Goal: Transaction & Acquisition: Purchase product/service

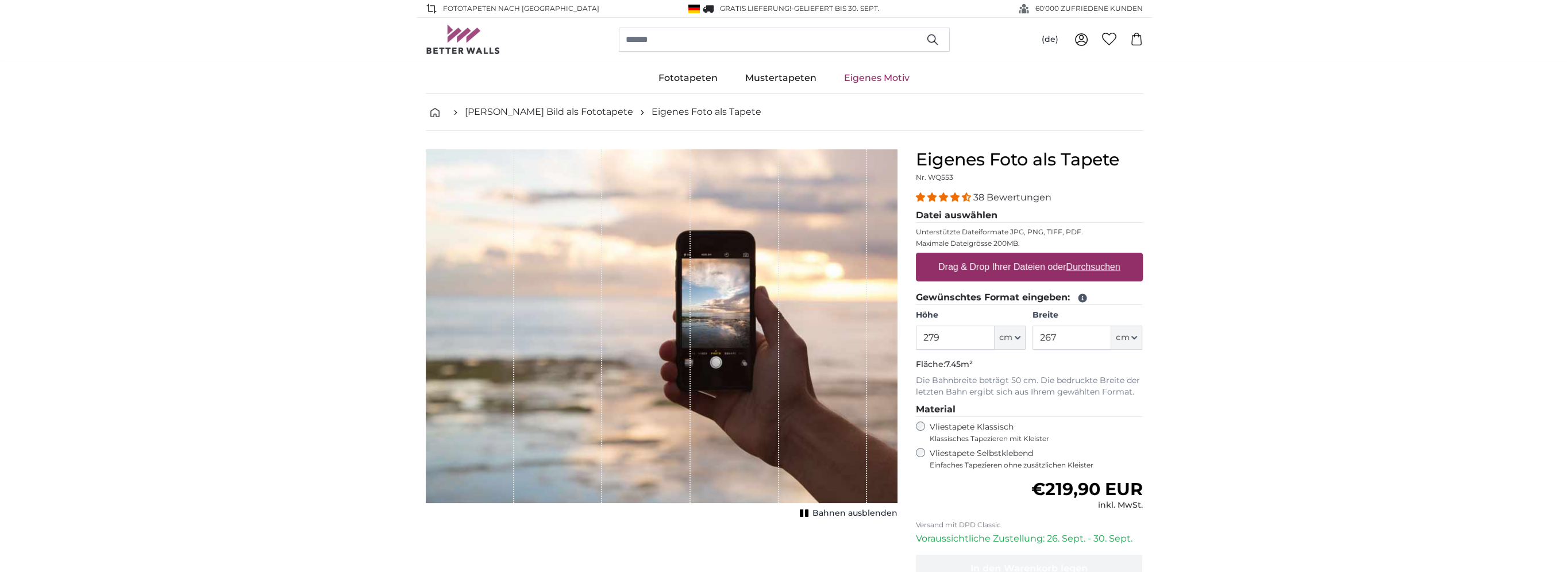
type input "279"
click at [1059, 337] on input "267" at bounding box center [1071, 337] width 79 height 24
type input "2"
type input "550"
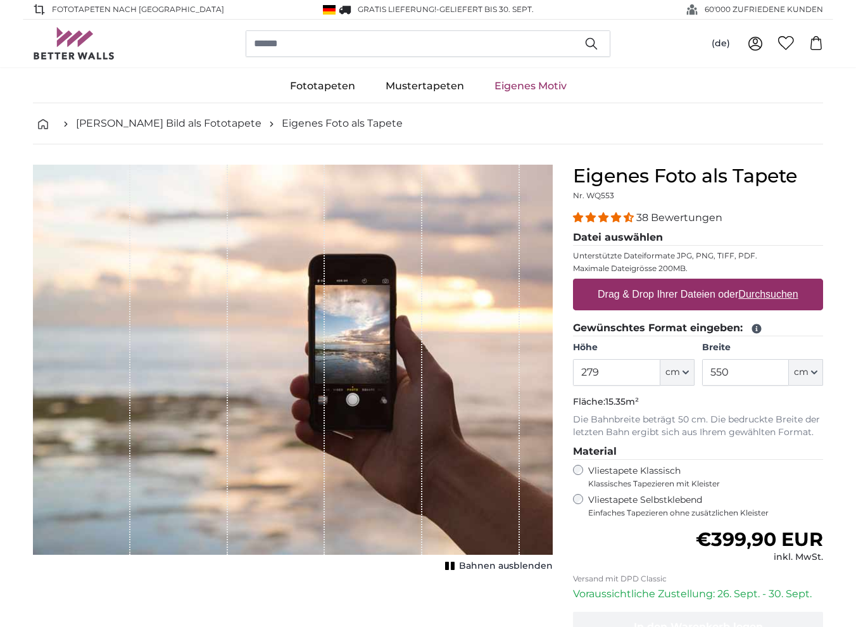
click at [723, 293] on label "Drag & Drop Ihrer Dateien oder Durchsuchen" at bounding box center [698, 294] width 211 height 25
click at [723, 283] on input "Drag & Drop Ihrer Dateien oder Durchsuchen" at bounding box center [698, 281] width 250 height 4
type input "**********"
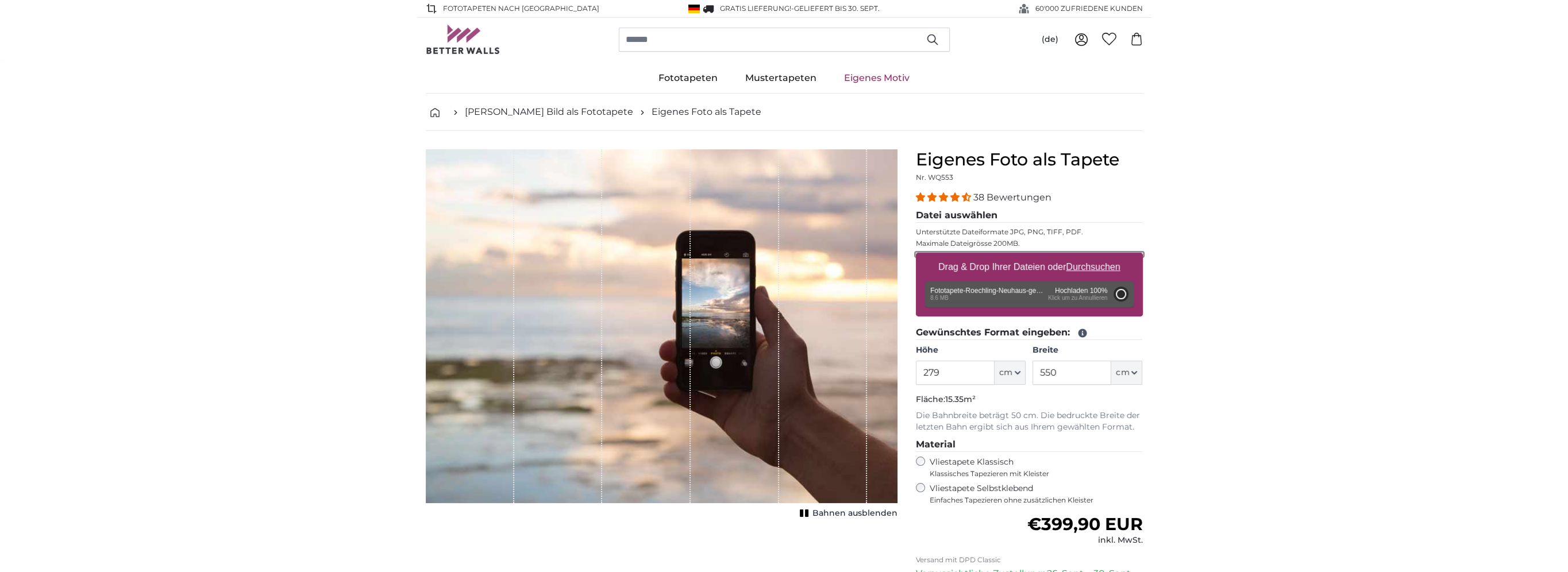
type input "200"
type input "400"
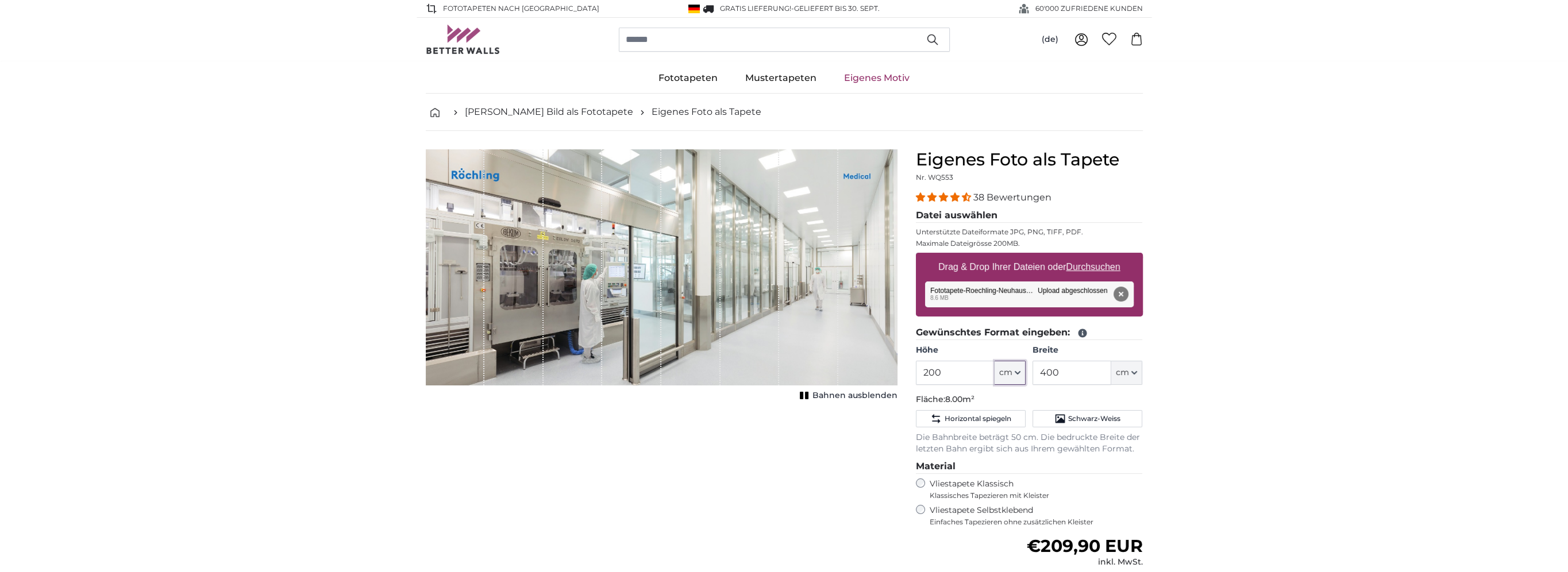
click at [1020, 370] on button "cm" at bounding box center [1010, 373] width 31 height 24
click at [951, 374] on input "200" at bounding box center [955, 373] width 79 height 24
type input "2"
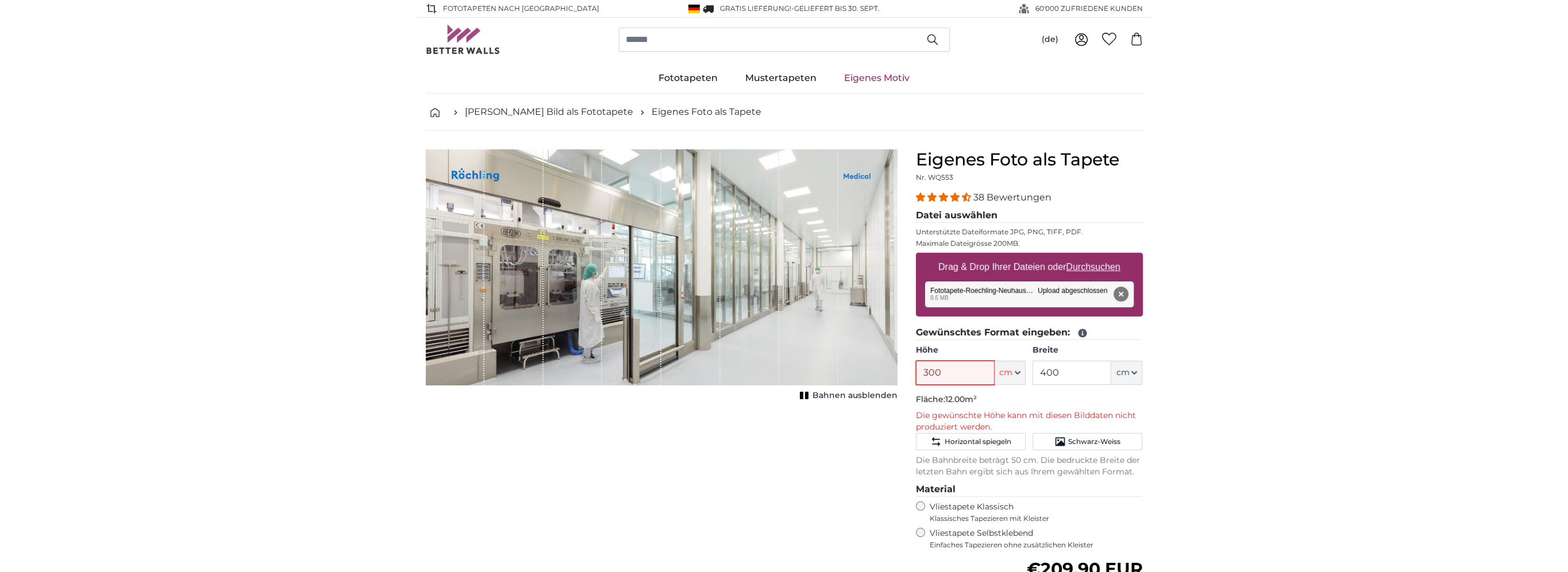
type input "300"
click at [1073, 367] on input "400" at bounding box center [1071, 373] width 79 height 24
type input "4"
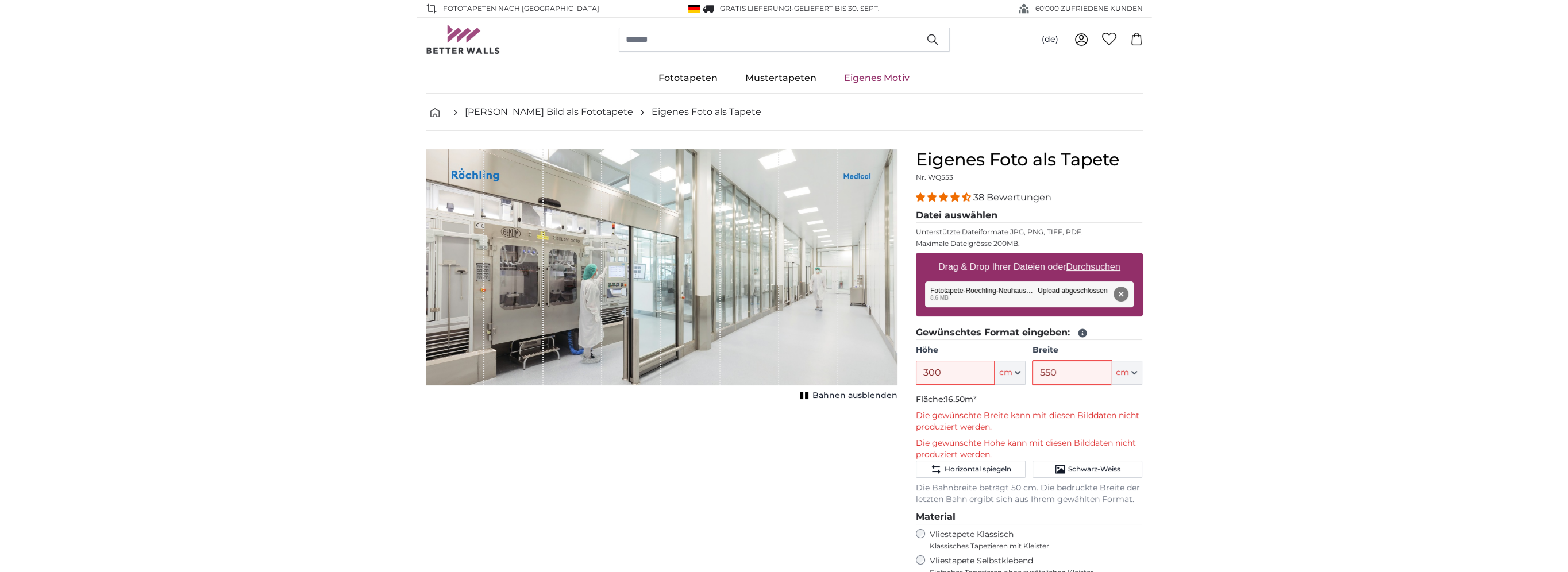
type input "550"
click at [859, 394] on span "Bahnen ausblenden" at bounding box center [855, 395] width 85 height 12
click at [1117, 291] on button "Entfernen" at bounding box center [1120, 294] width 15 height 15
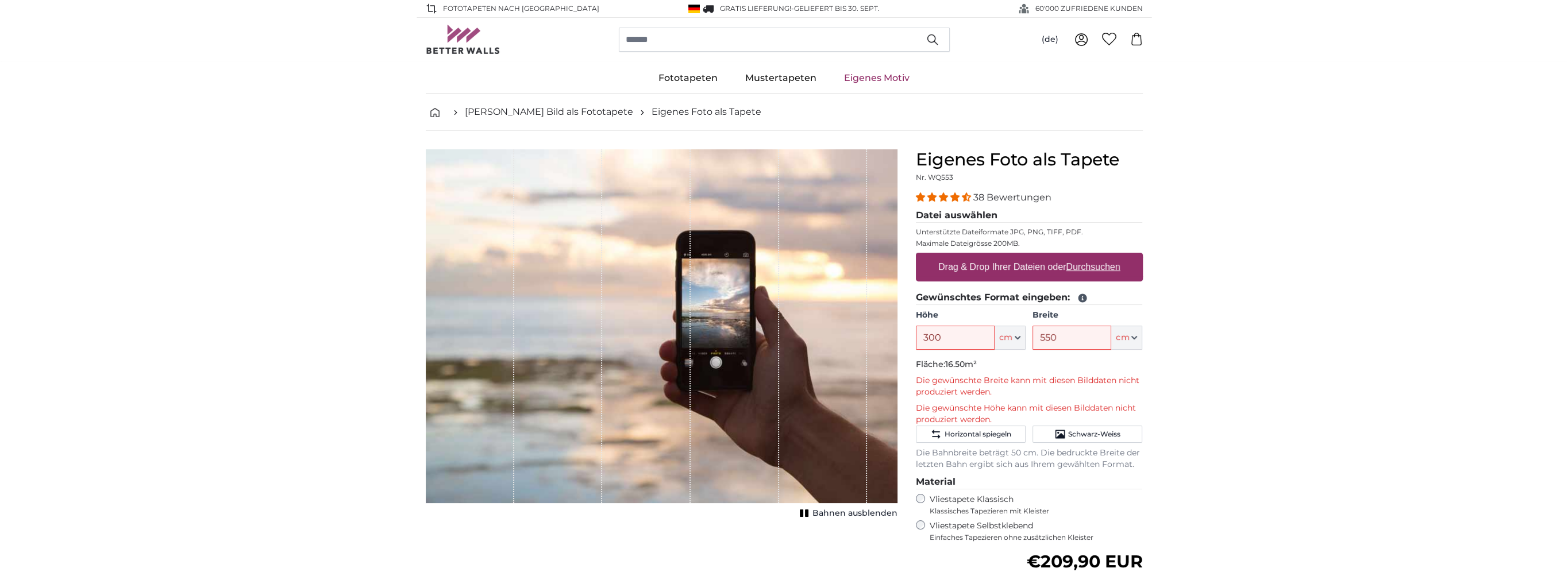
click at [1104, 266] on u "Durchsuchen" at bounding box center [1093, 267] width 54 height 10
click at [1104, 257] on input "Drag & Drop Ihrer Dateien oder Durchsuchen" at bounding box center [1029, 255] width 227 height 4
type input "**********"
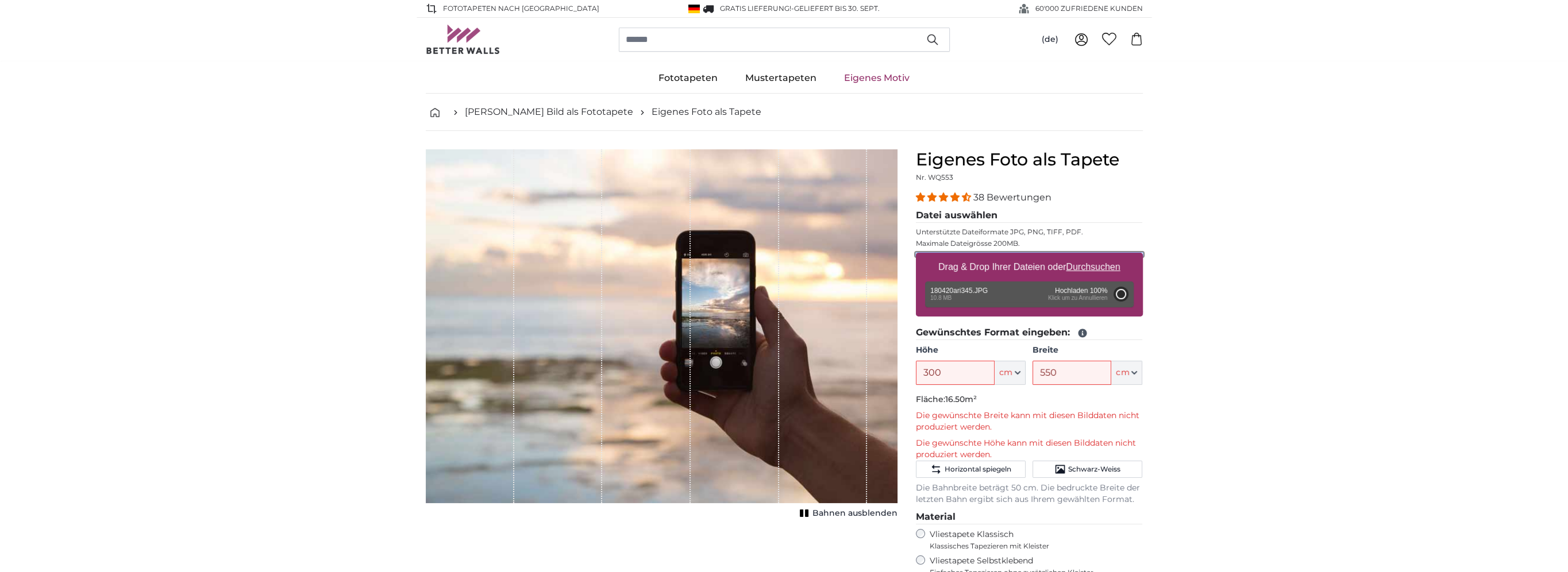
type input "200"
type input "300"
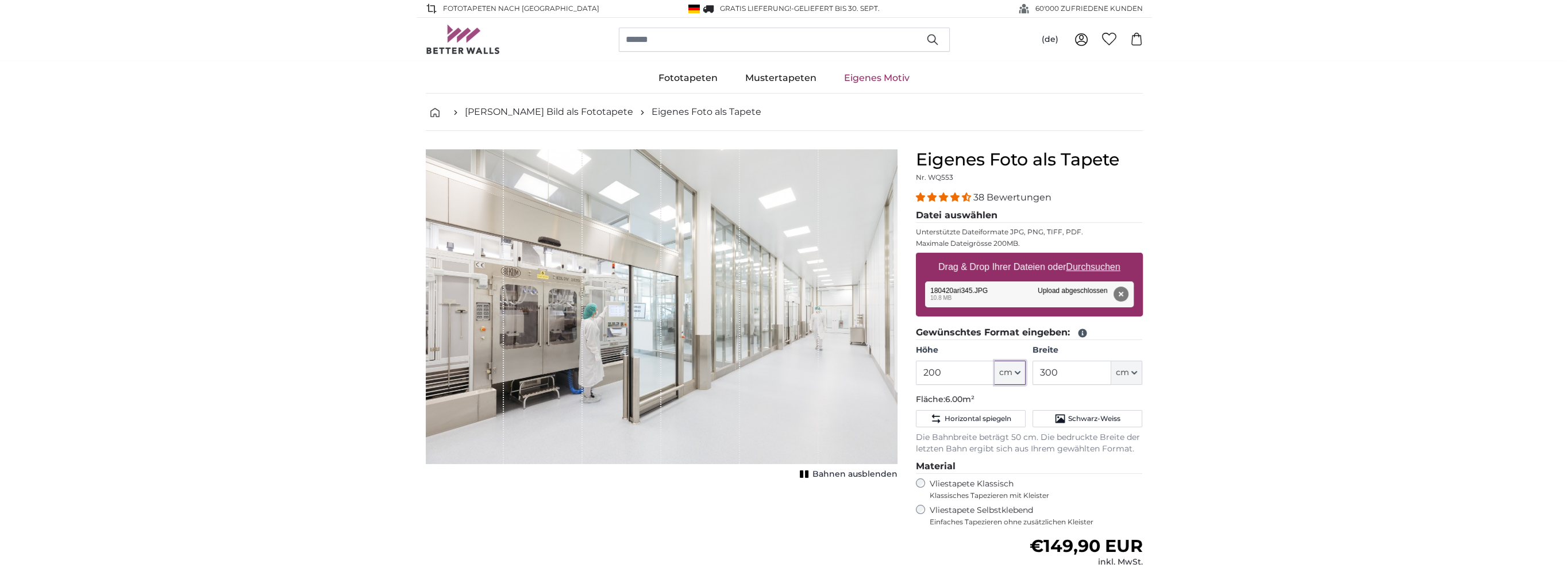
click at [1015, 370] on icon "button" at bounding box center [1018, 373] width 5 height 5
drag, startPoint x: 940, startPoint y: 372, endPoint x: 920, endPoint y: 372, distance: 20.0
click at [920, 372] on input "200" at bounding box center [955, 373] width 79 height 24
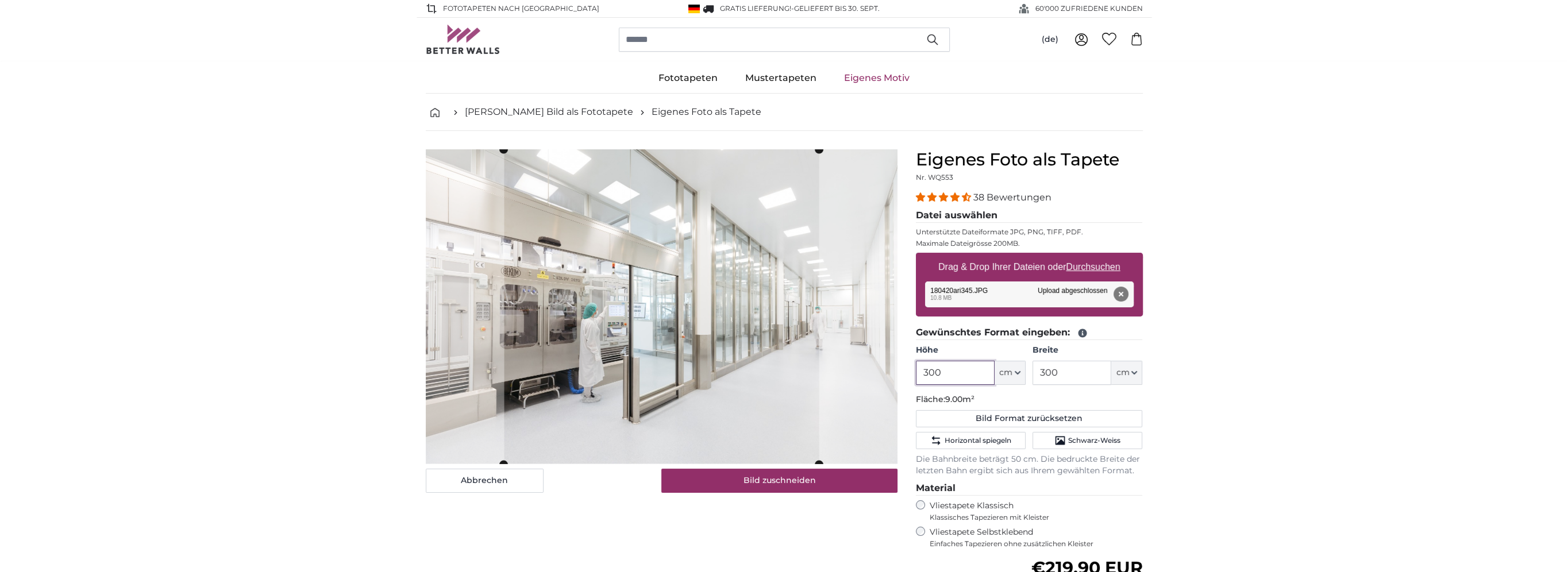
type input "300"
click at [1076, 378] on input "300" at bounding box center [1071, 373] width 79 height 24
drag, startPoint x: 1071, startPoint y: 372, endPoint x: 1034, endPoint y: 370, distance: 37.1
click at [1034, 370] on input "300" at bounding box center [1071, 373] width 79 height 24
type input "550"
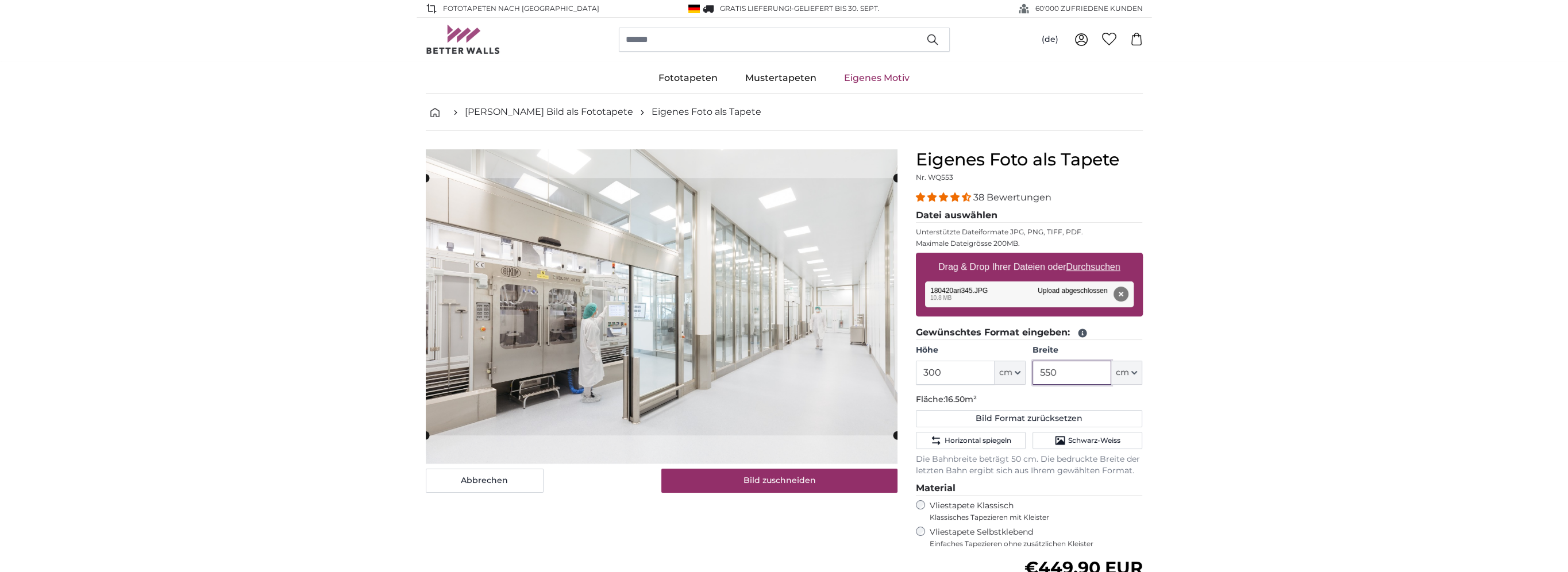
type input "550"
drag, startPoint x: 952, startPoint y: 374, endPoint x: 918, endPoint y: 373, distance: 34.0
click at [918, 373] on input "300" at bounding box center [955, 373] width 79 height 24
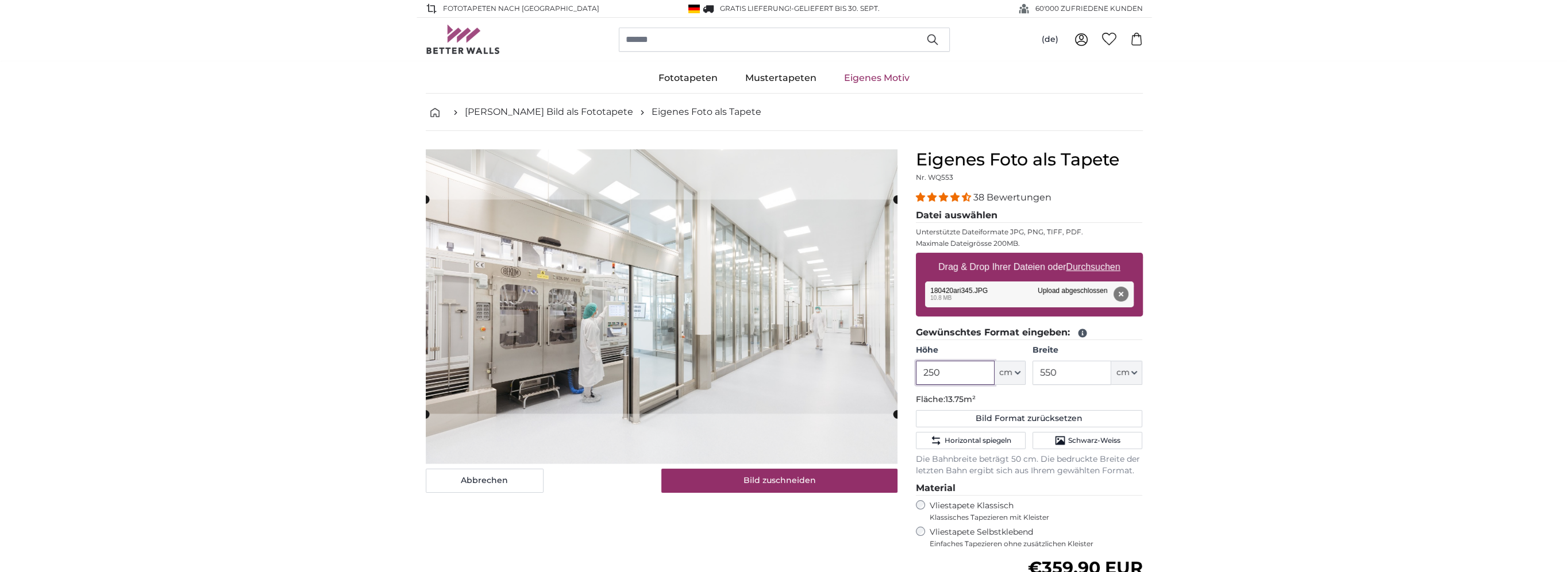
drag, startPoint x: 943, startPoint y: 373, endPoint x: 898, endPoint y: 373, distance: 45.0
click at [898, 373] on product-detail "Abbrechen Bild zuschneiden Bahnen ausblenden Eigenes Foto als Tapete Nr. WQ553 …" at bounding box center [784, 438] width 735 height 615
type input "300"
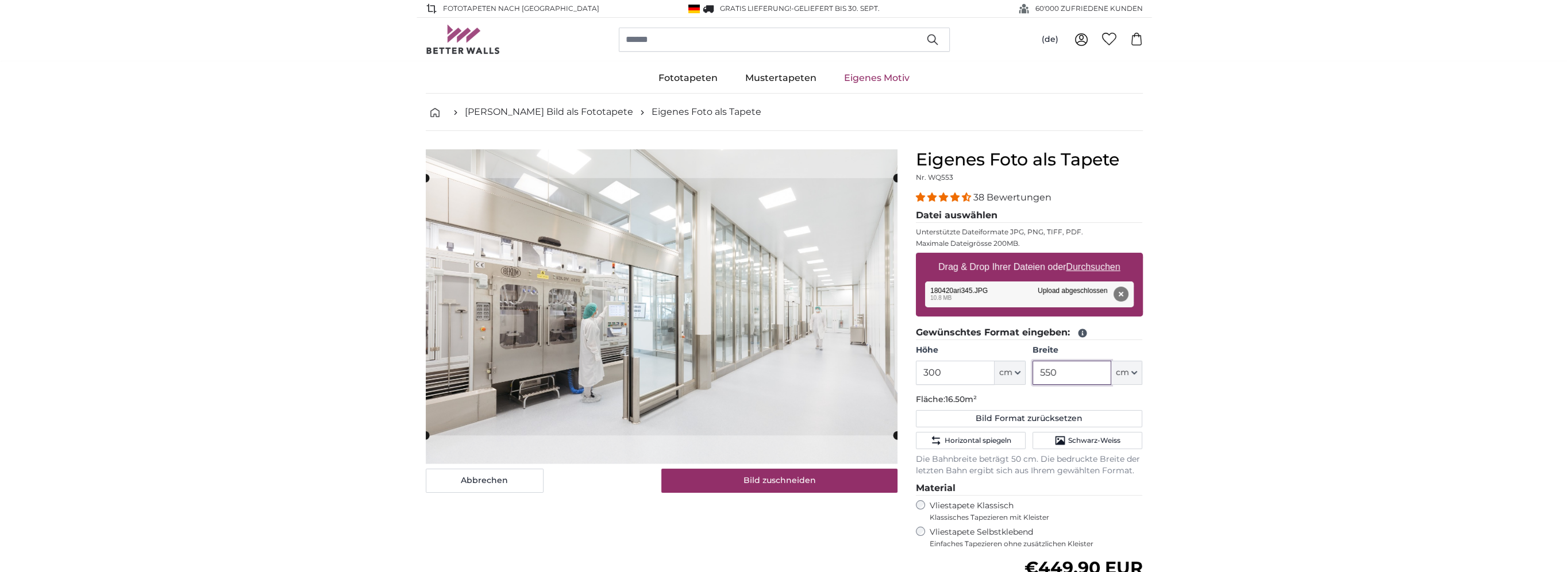
drag, startPoint x: 1071, startPoint y: 372, endPoint x: 956, endPoint y: 373, distance: 115.0
click at [956, 373] on div "Höhe 300 ft cm Centimeter (cm) Inches (inch) Feet (ft. in.) Breite 550 ft cm Ce…" at bounding box center [1029, 364] width 227 height 40
type input "600"
click at [0, 0] on slot at bounding box center [0, 0] width 0 height 0
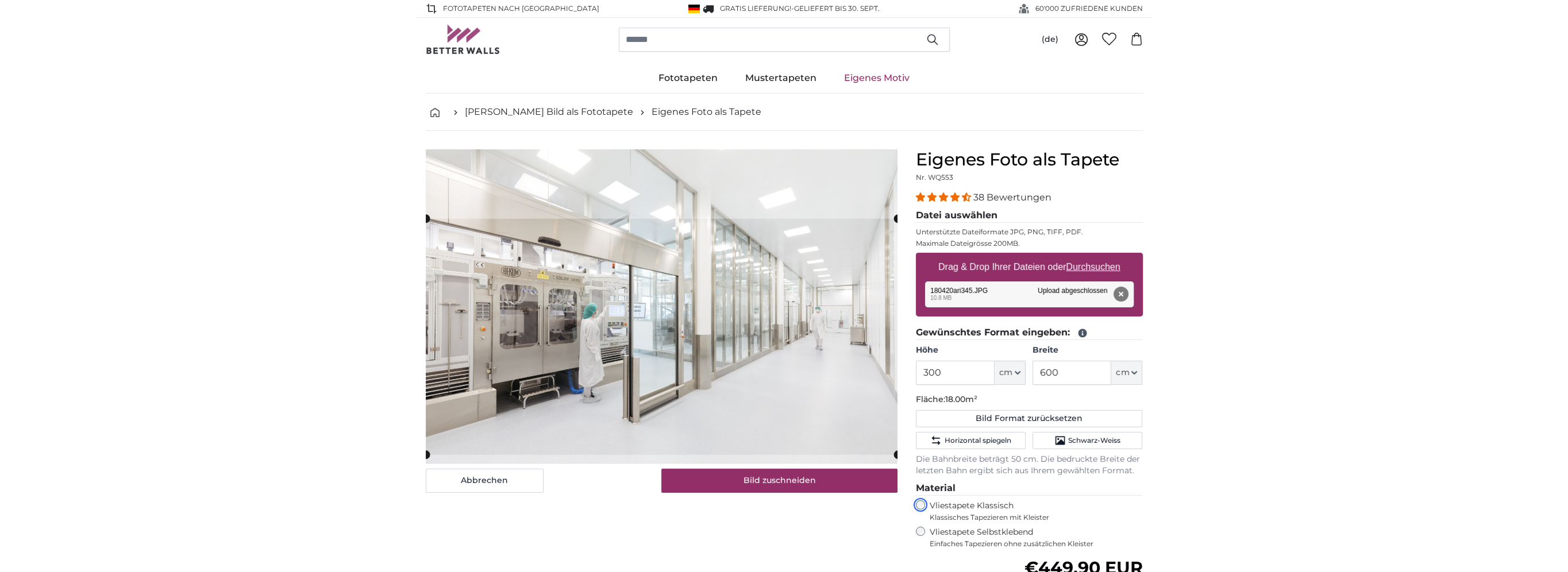
click at [603, 259] on cropper-handle at bounding box center [661, 336] width 472 height 236
click at [735, 483] on button "Bild zuschneiden" at bounding box center [779, 480] width 236 height 24
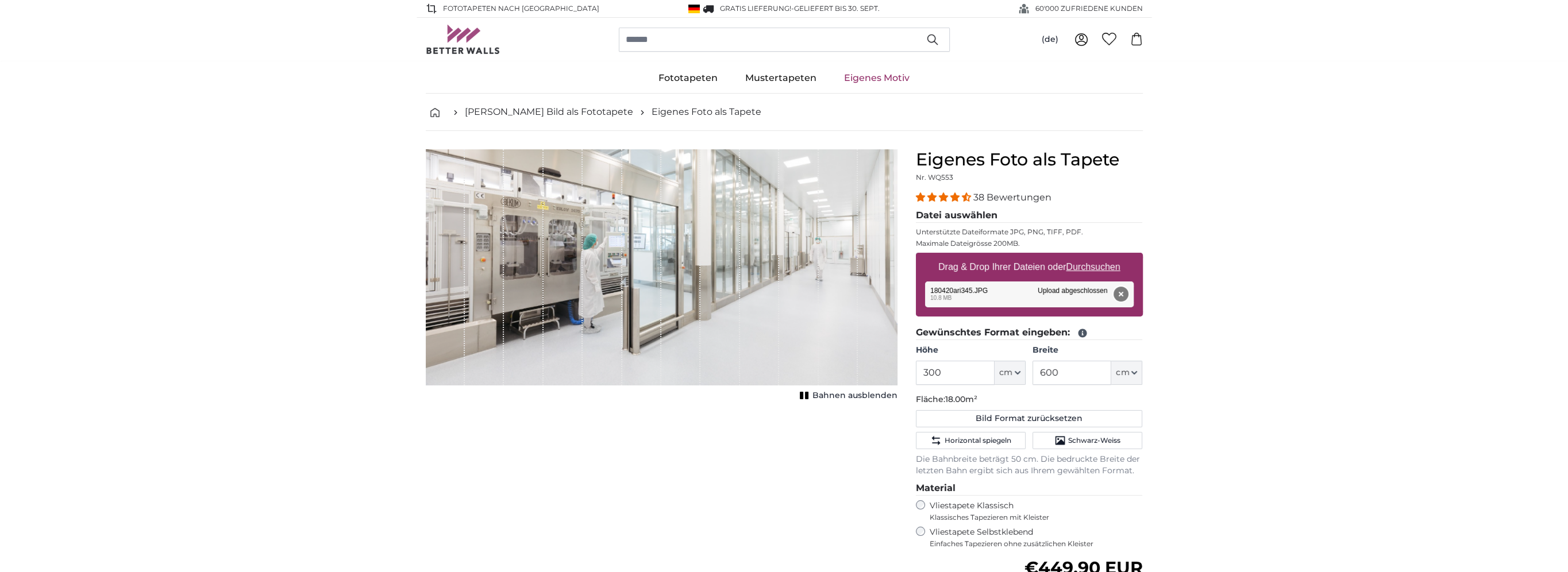
click at [1122, 294] on button "Entfernen" at bounding box center [1120, 294] width 15 height 15
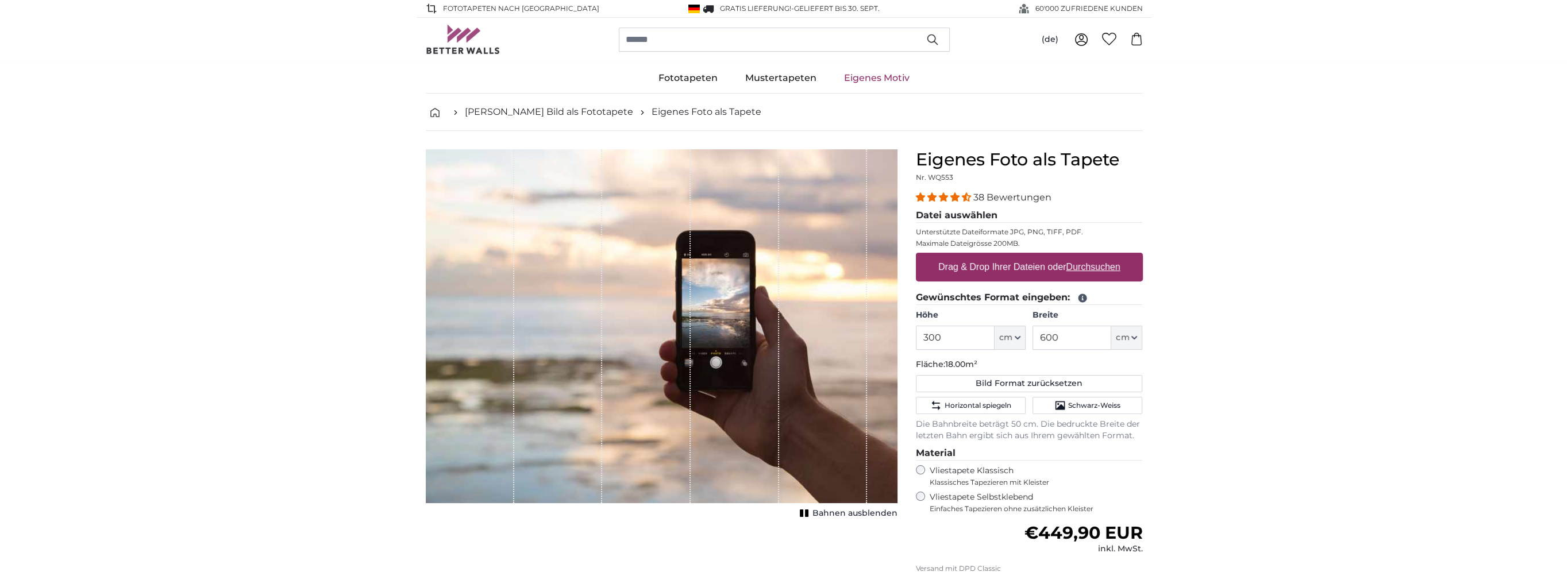
click at [1094, 266] on u "Durchsuchen" at bounding box center [1093, 267] width 54 height 10
click at [1094, 257] on input "Drag & Drop Ihrer Dateien oder Durchsuchen" at bounding box center [1029, 255] width 227 height 4
type input "**********"
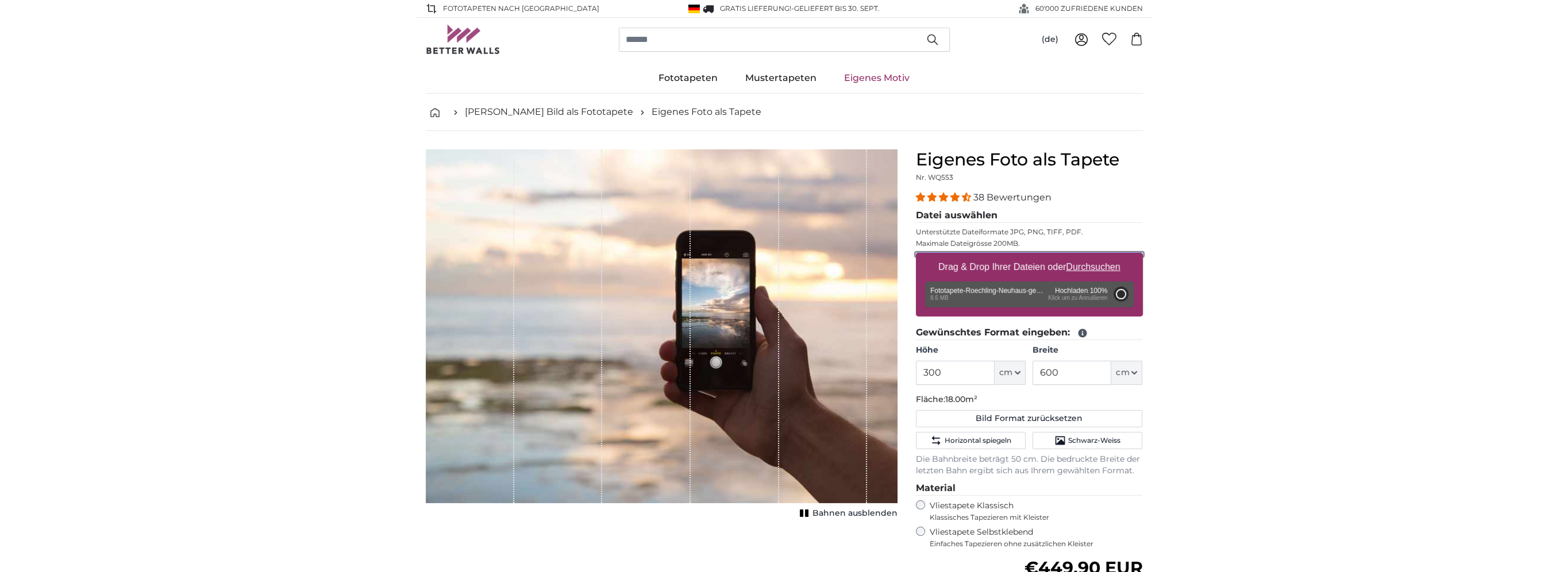
type input "200"
type input "400"
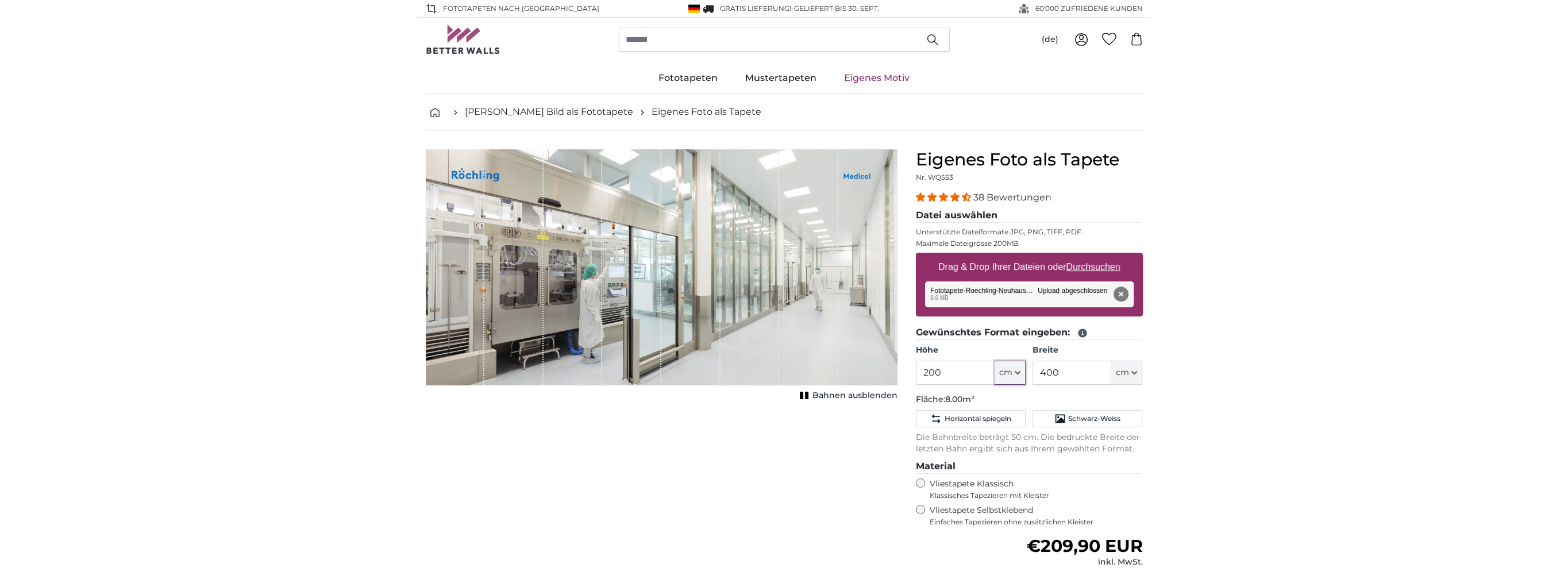
click at [1016, 370] on icon "button" at bounding box center [1018, 373] width 5 height 5
click at [928, 372] on input "200" at bounding box center [955, 373] width 79 height 24
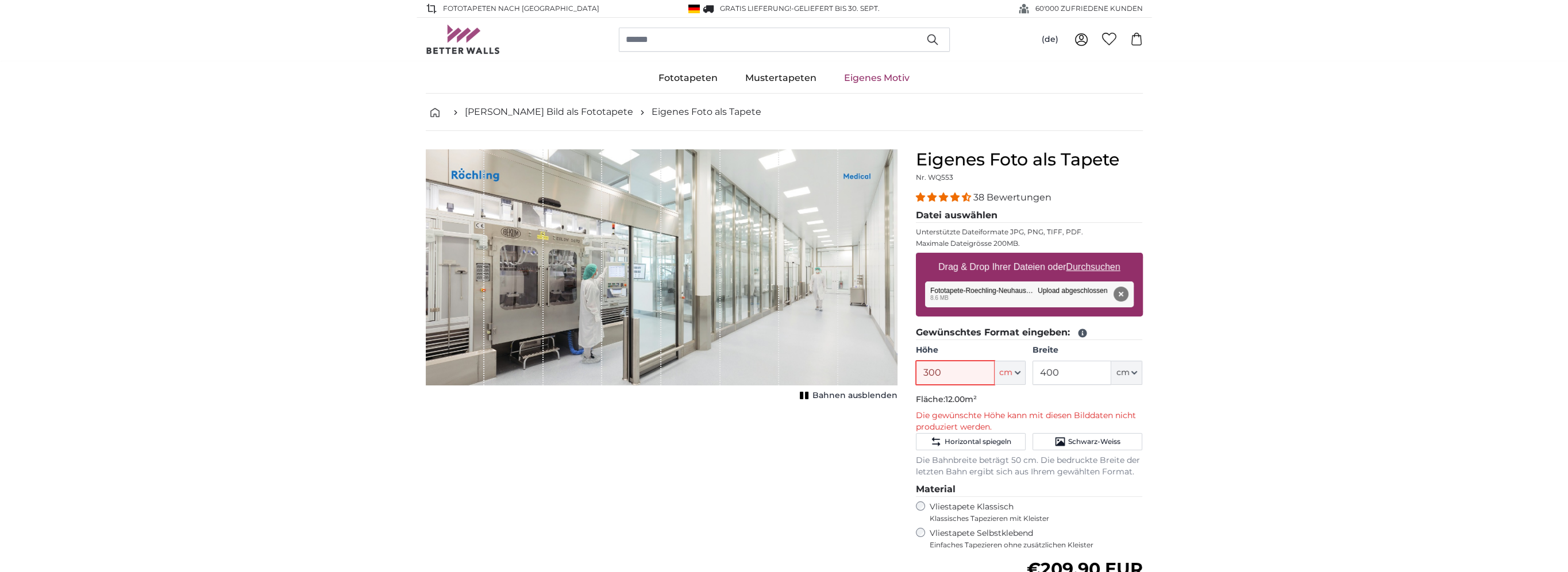
type input "300"
click at [1048, 370] on input "400" at bounding box center [1071, 373] width 79 height 24
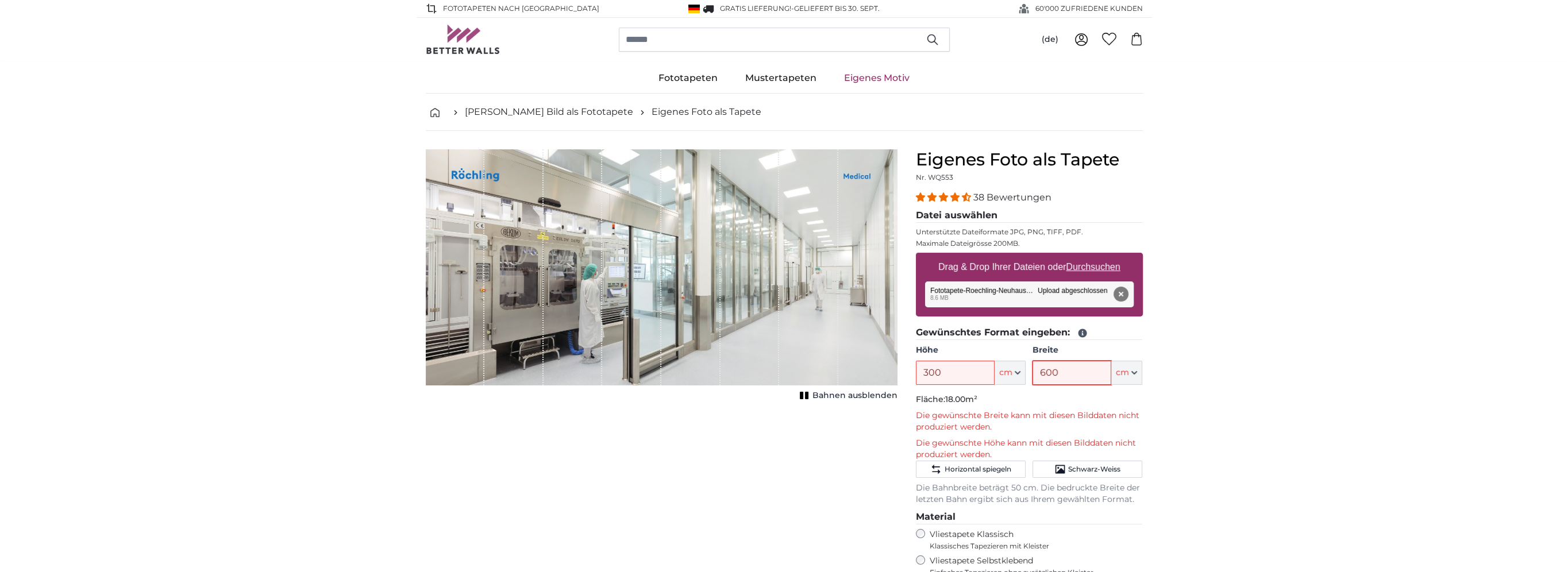
type input "600"
click at [929, 373] on input "300" at bounding box center [955, 373] width 79 height 24
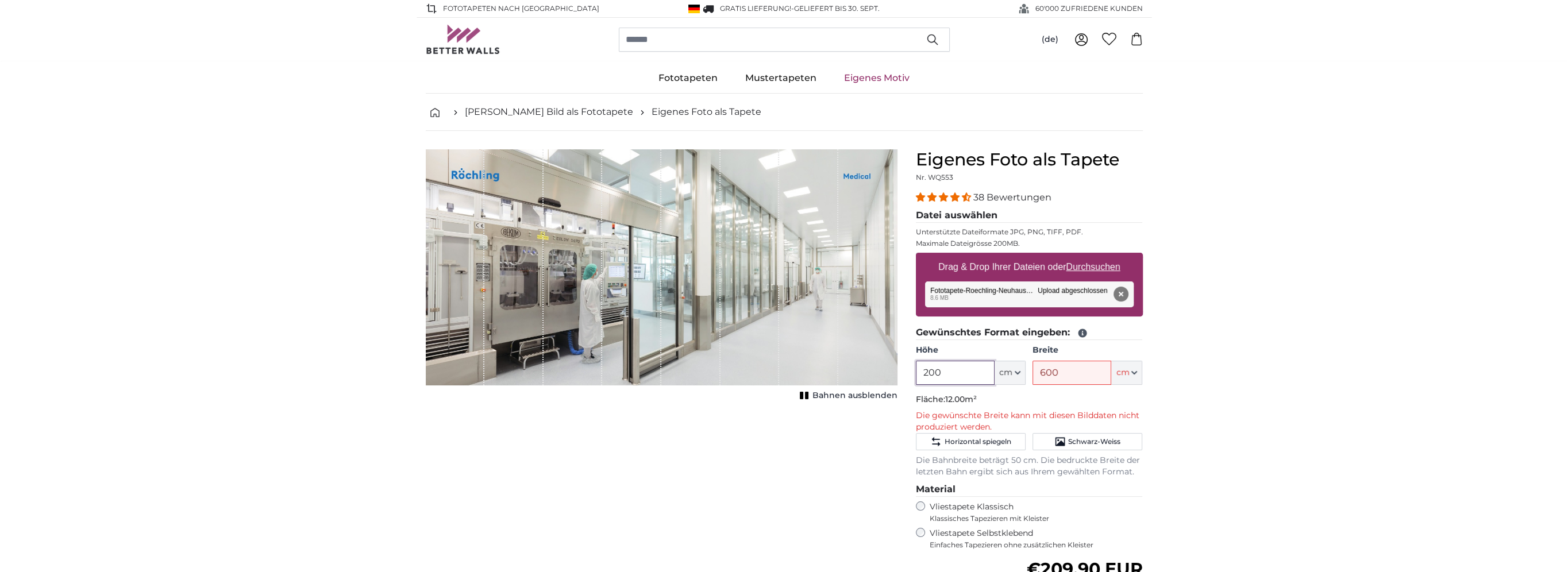
type input "200"
click at [1046, 369] on input "600" at bounding box center [1071, 373] width 79 height 24
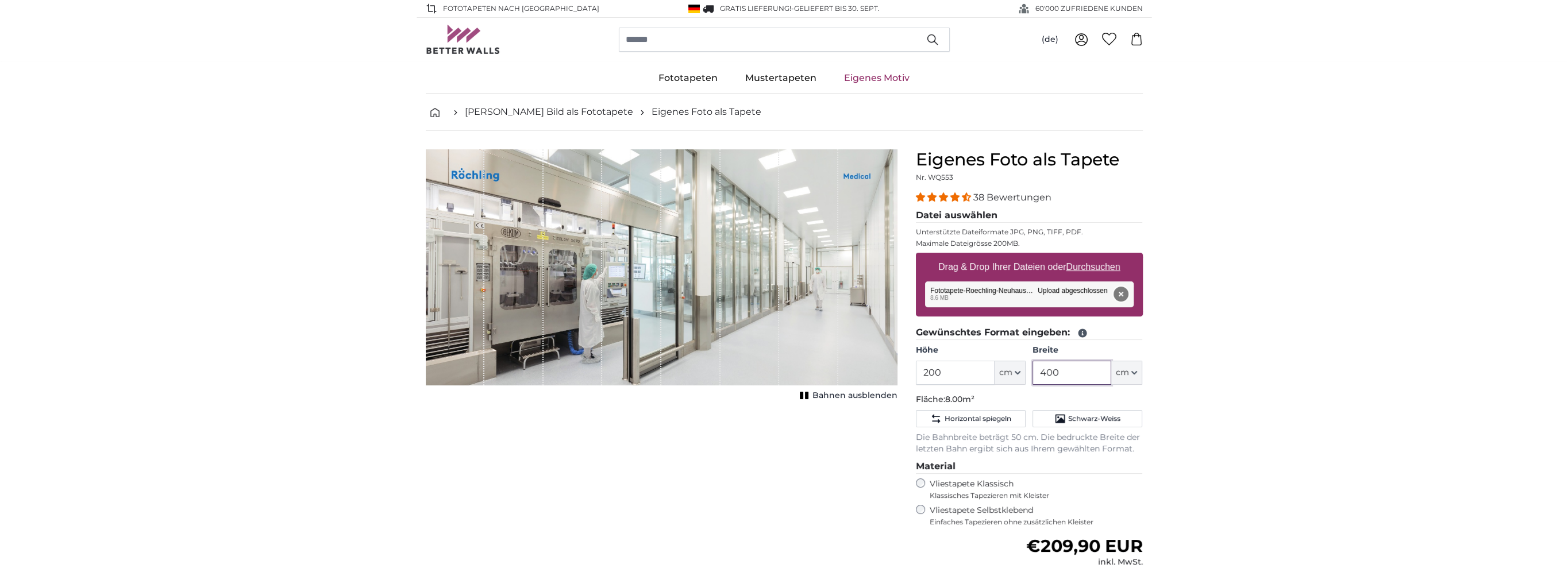
type input "400"
click at [1122, 292] on button "Entfernen" at bounding box center [1120, 294] width 15 height 15
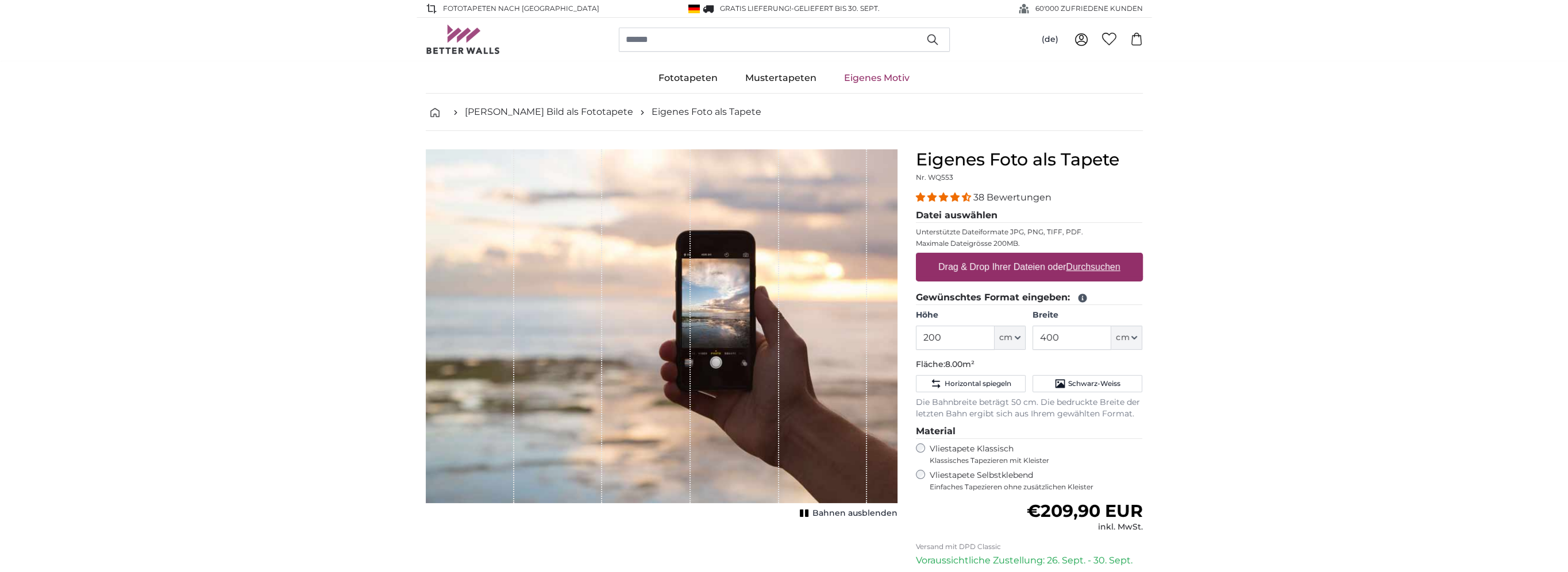
click at [1096, 268] on u "Durchsuchen" at bounding box center [1093, 267] width 54 height 10
click at [1096, 257] on input "Drag & Drop Ihrer Dateien oder Durchsuchen" at bounding box center [1029, 255] width 227 height 4
click at [1015, 336] on icon "button" at bounding box center [1018, 337] width 5 height 5
click at [929, 336] on input "200" at bounding box center [955, 337] width 79 height 24
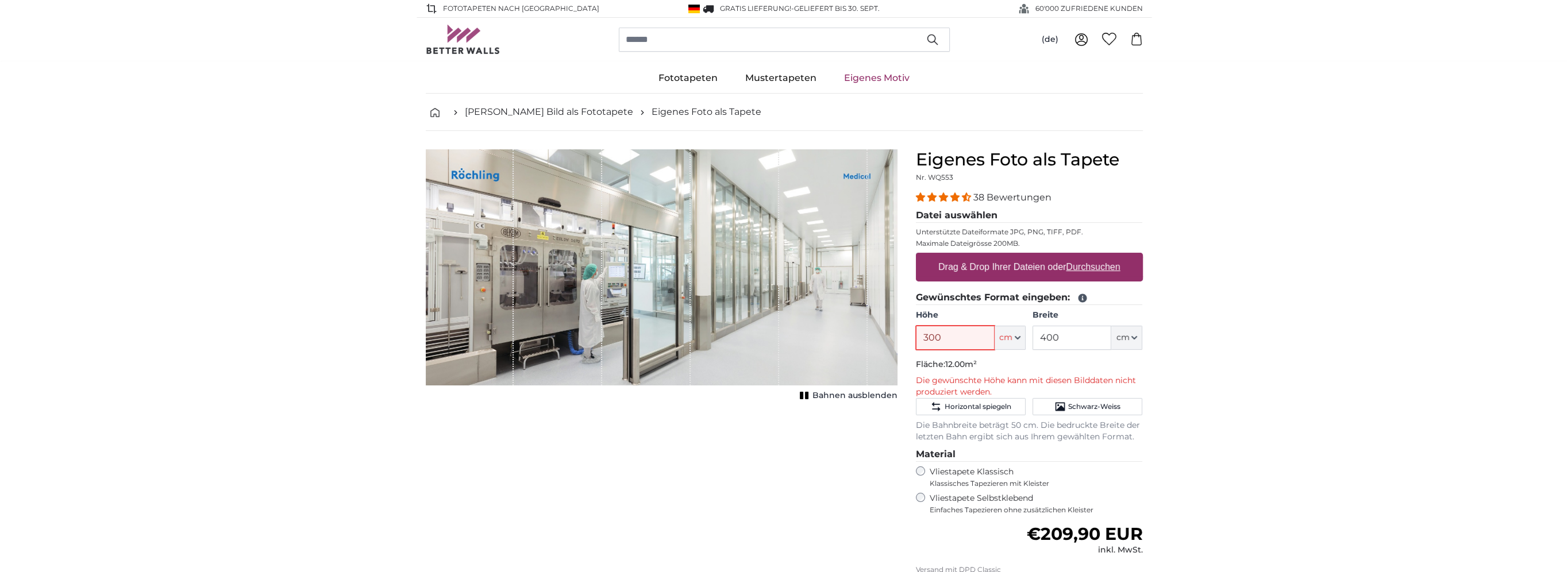
type input "300"
click at [1046, 336] on input "400" at bounding box center [1071, 337] width 79 height 24
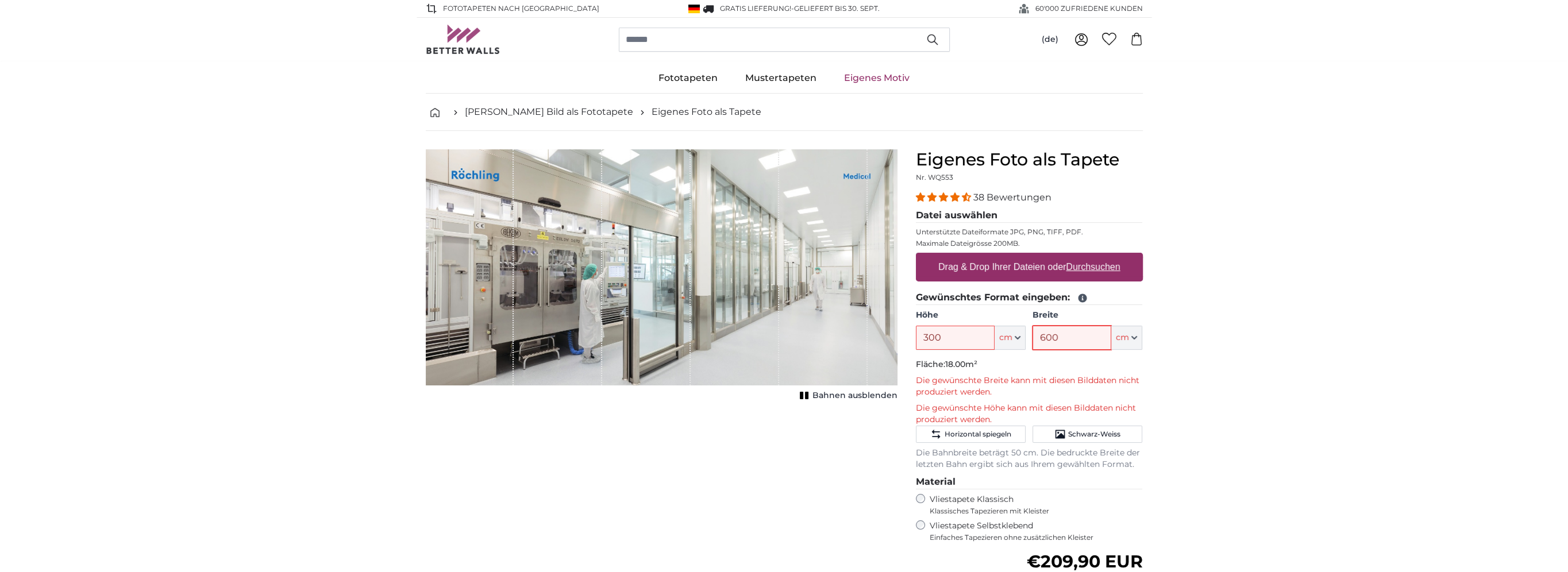
type input "600"
click at [851, 167] on div "1 of 1" at bounding box center [823, 267] width 89 height 236
click at [844, 317] on div "1 of 1" at bounding box center [823, 267] width 89 height 236
click at [1062, 264] on label "Drag & Drop Ihrer Dateien oder Durchsuchen" at bounding box center [1028, 267] width 191 height 23
click at [1062, 257] on input "Drag & Drop Ihrer Dateien oder Durchsuchen" at bounding box center [1029, 255] width 227 height 4
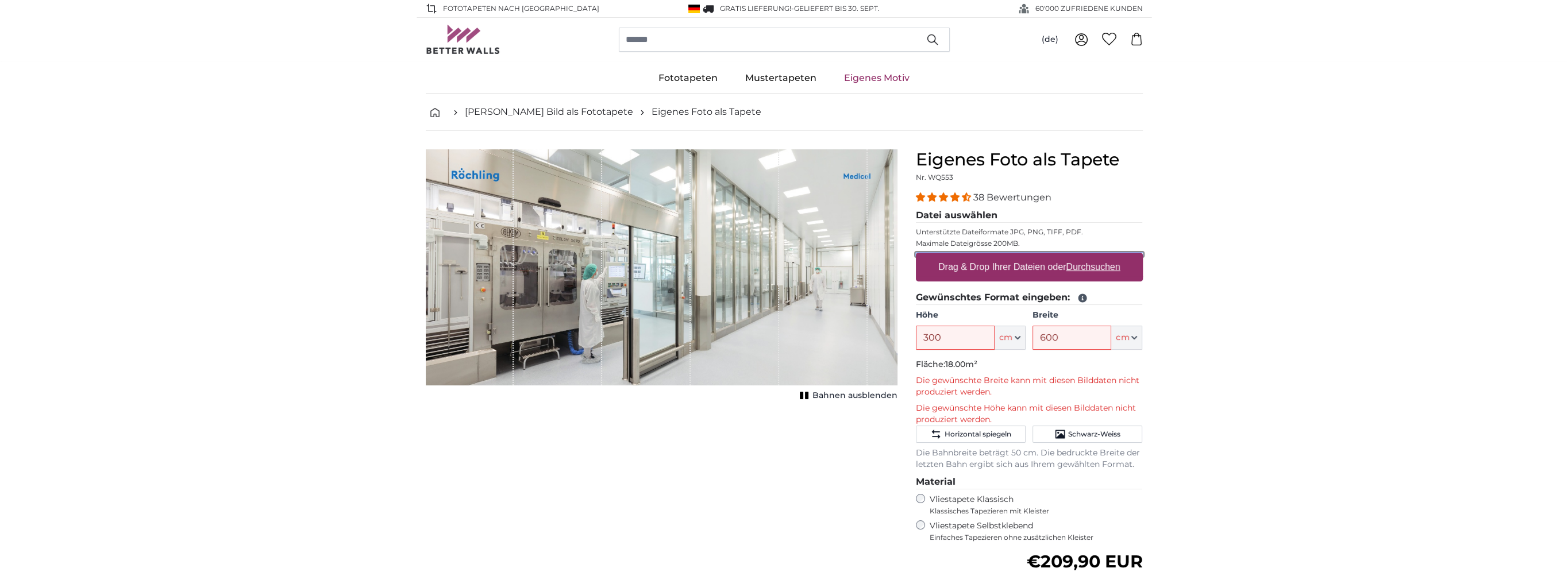
type input "**********"
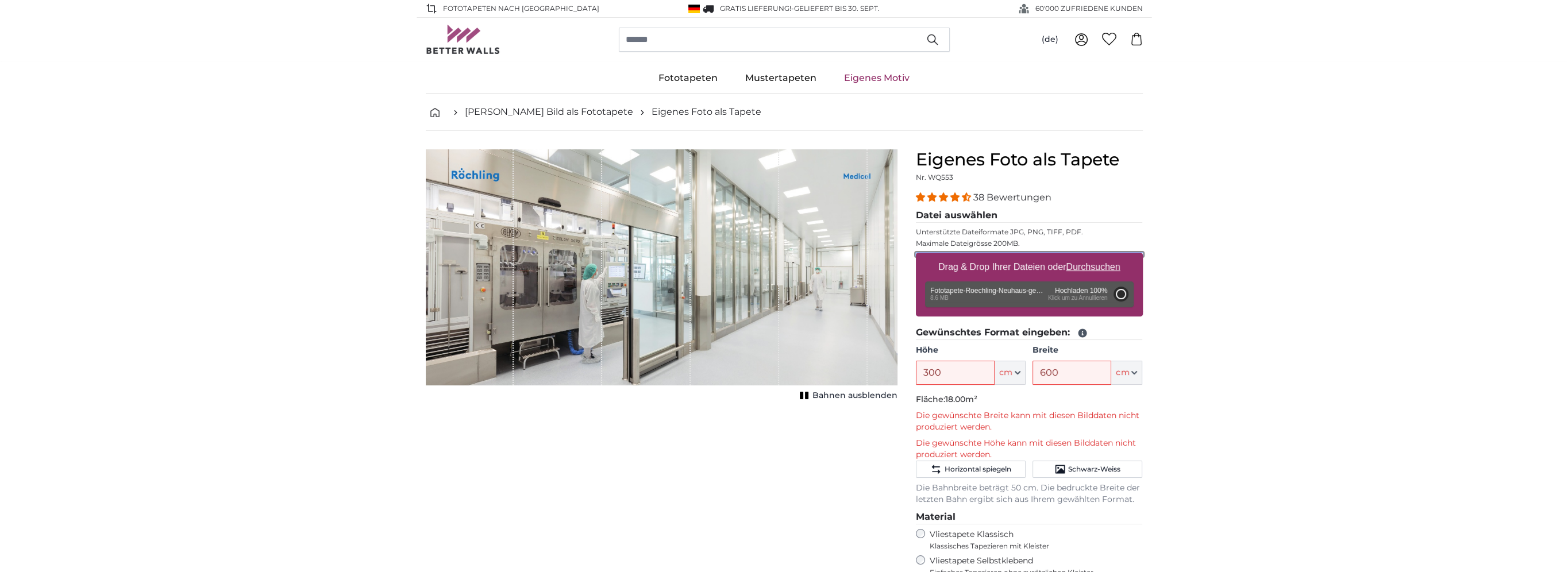
type input "200"
type input "400"
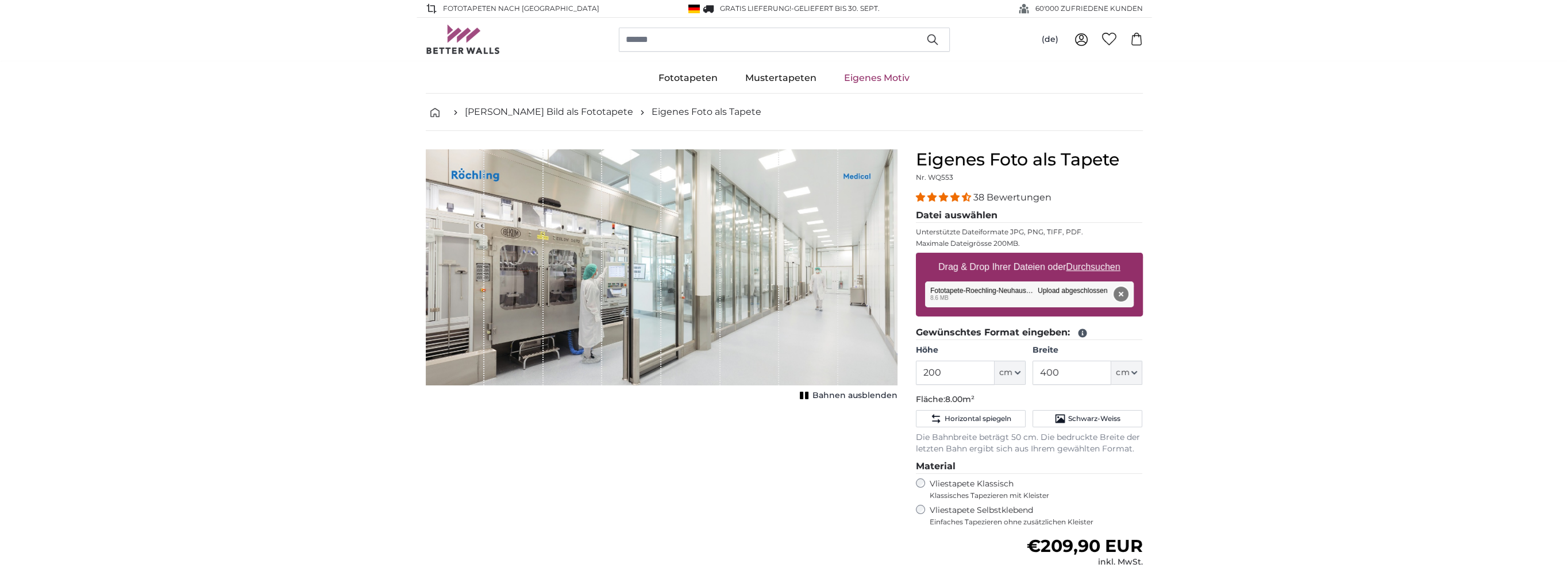
click at [1121, 294] on button "Entfernen" at bounding box center [1120, 294] width 15 height 15
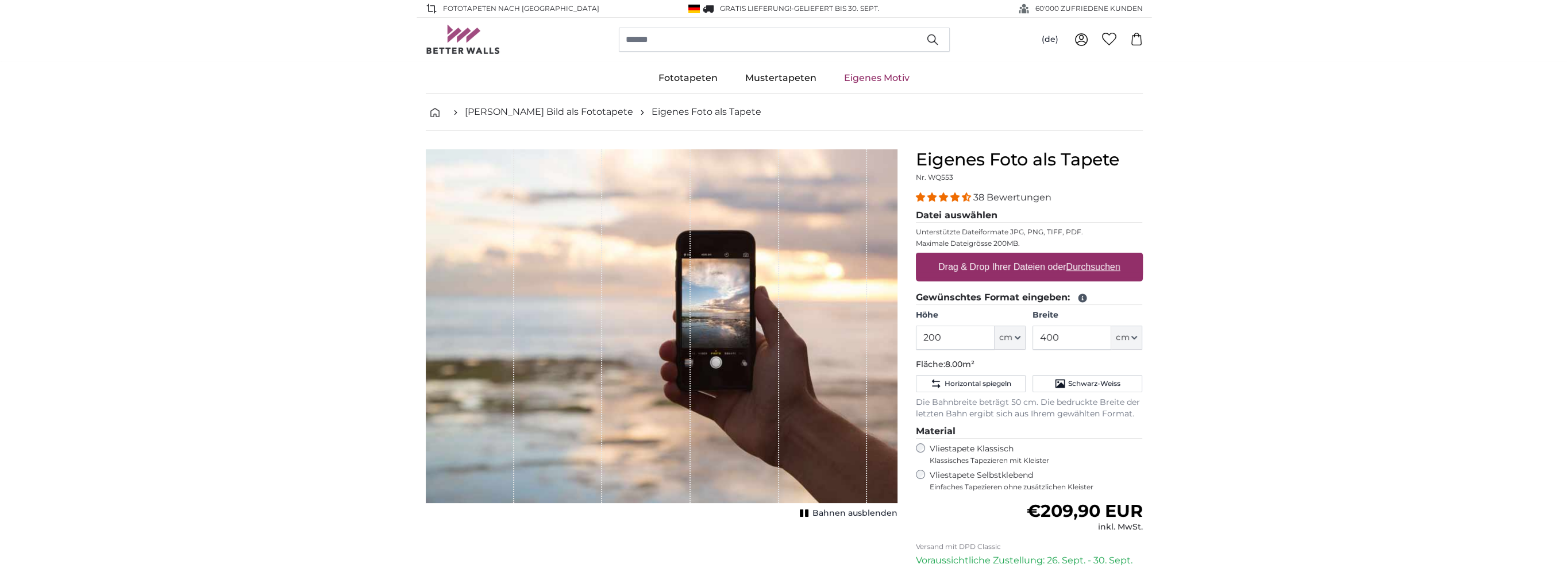
click at [1105, 268] on u "Durchsuchen" at bounding box center [1093, 267] width 54 height 10
click at [1105, 257] on input "Drag & Drop Ihrer Dateien oder Durchsuchen" at bounding box center [1029, 255] width 227 height 4
type input "**********"
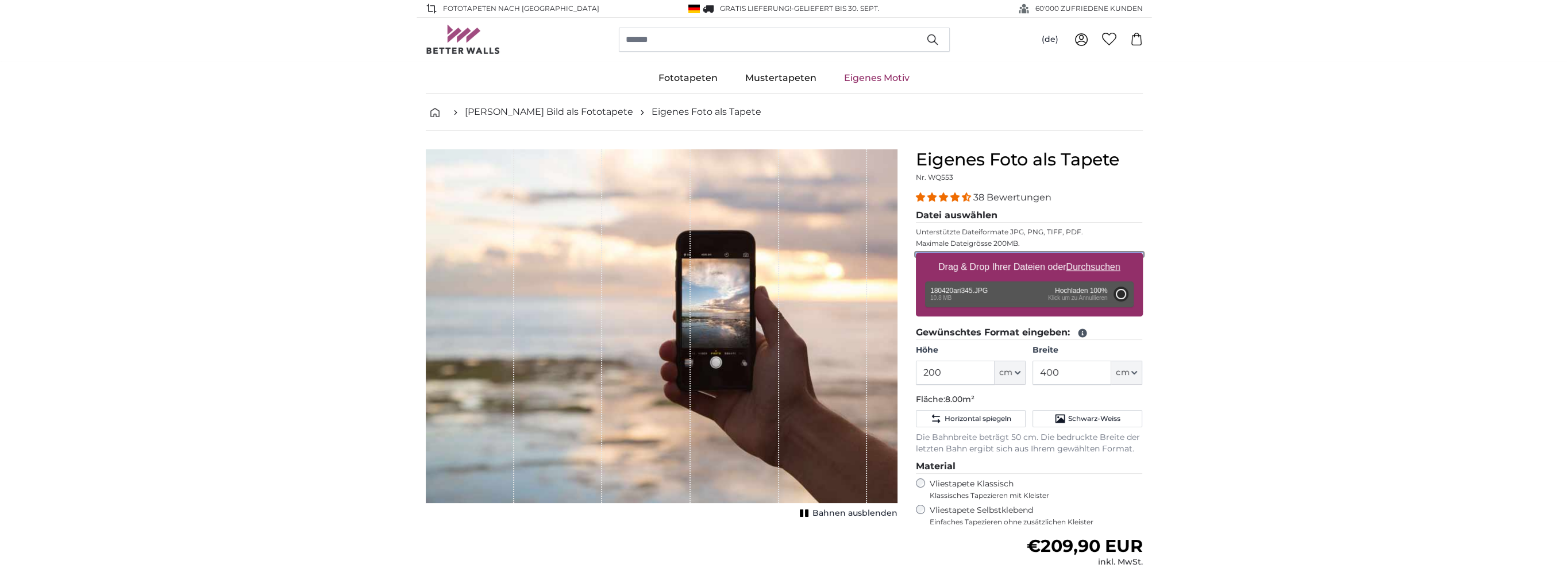
type input "300"
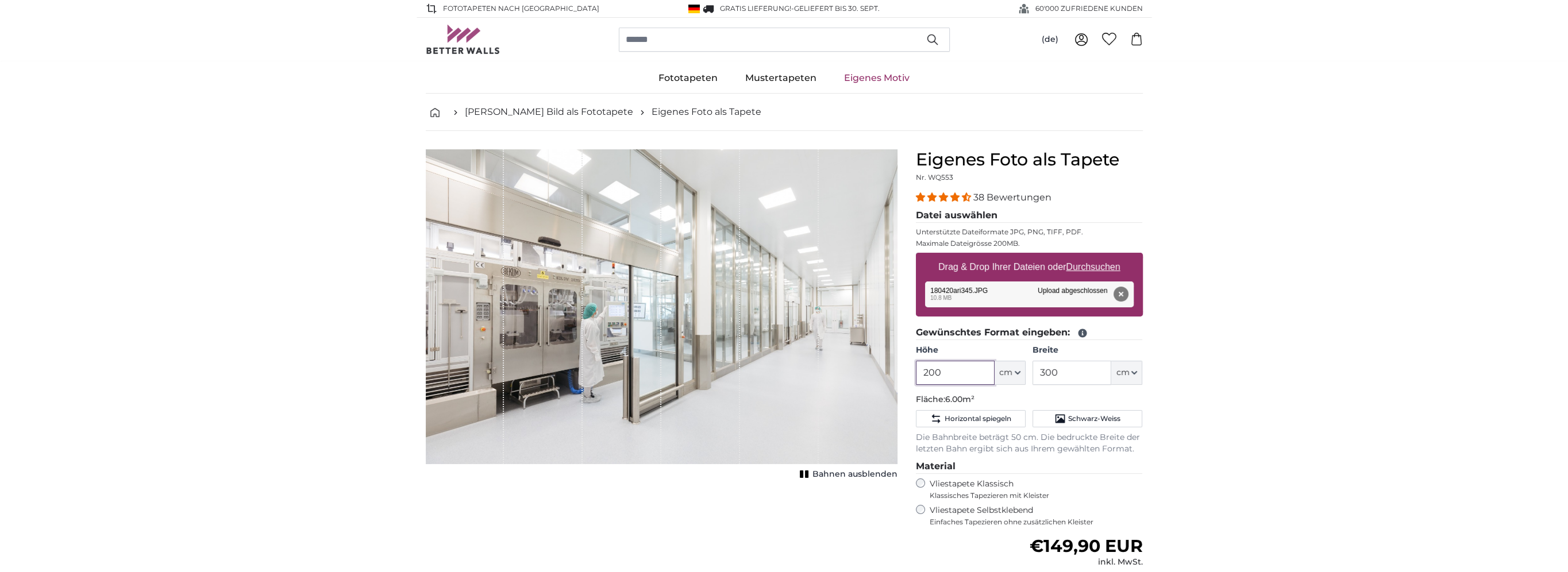
click at [929, 370] on input "200" at bounding box center [955, 373] width 79 height 24
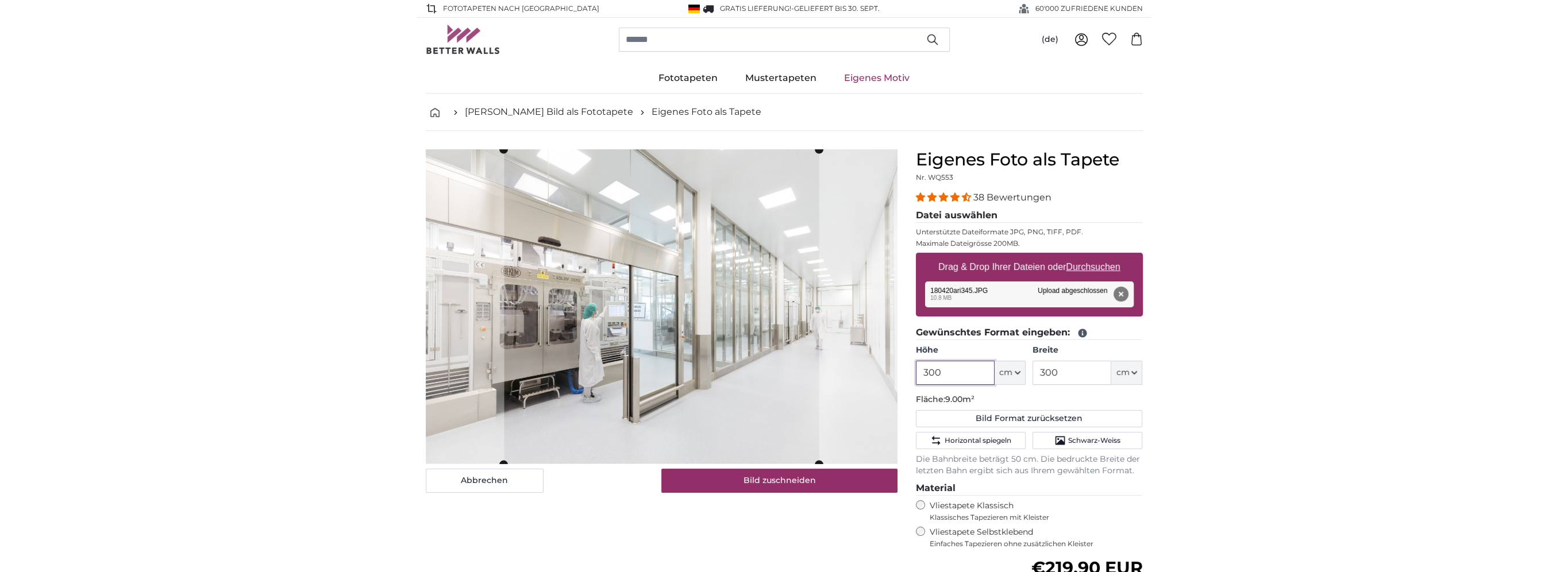
type input "300"
click at [1047, 371] on input "300" at bounding box center [1071, 373] width 79 height 24
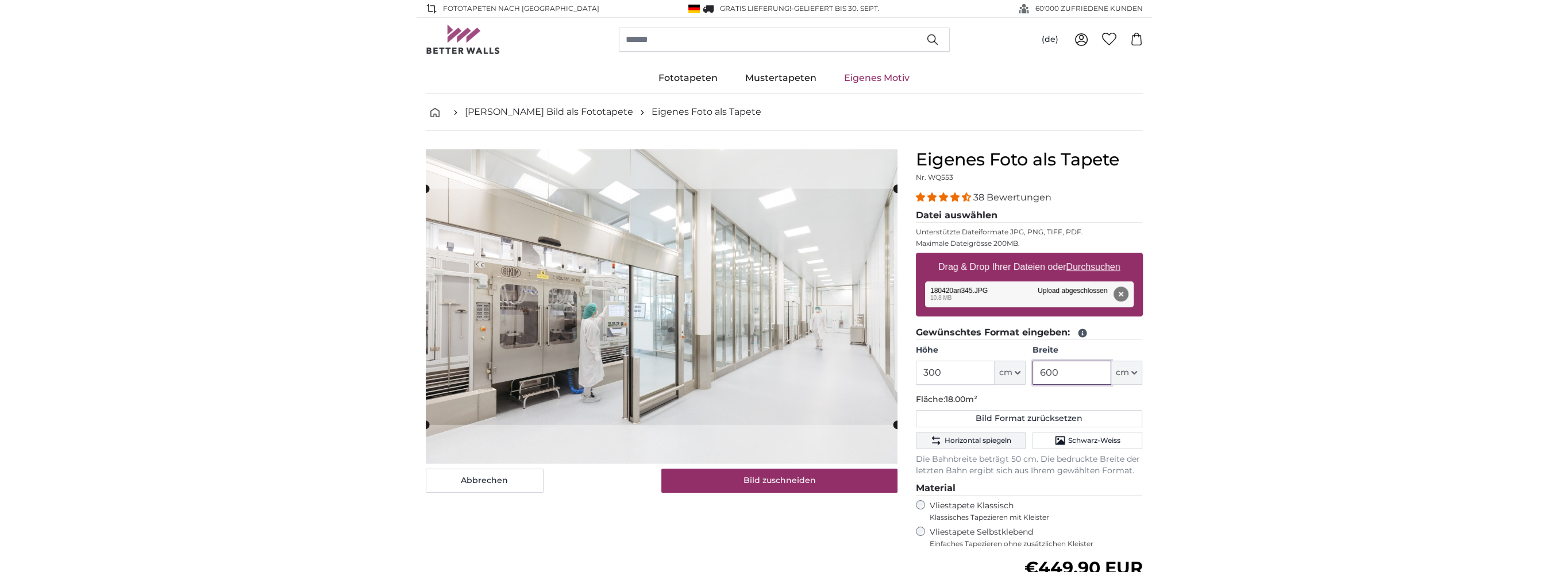
type input "600"
click at [968, 436] on span "Horizontal spiegeln" at bounding box center [977, 441] width 66 height 9
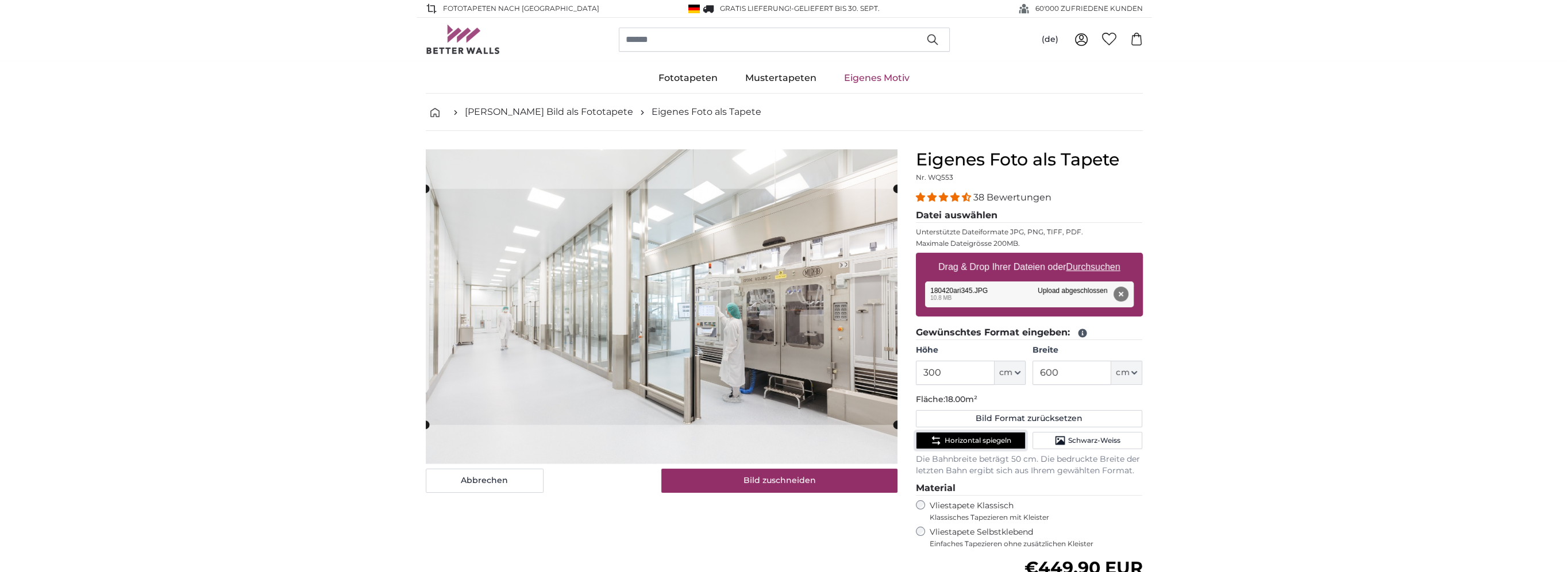
click at [968, 436] on span "Horizontal spiegeln" at bounding box center [977, 441] width 66 height 9
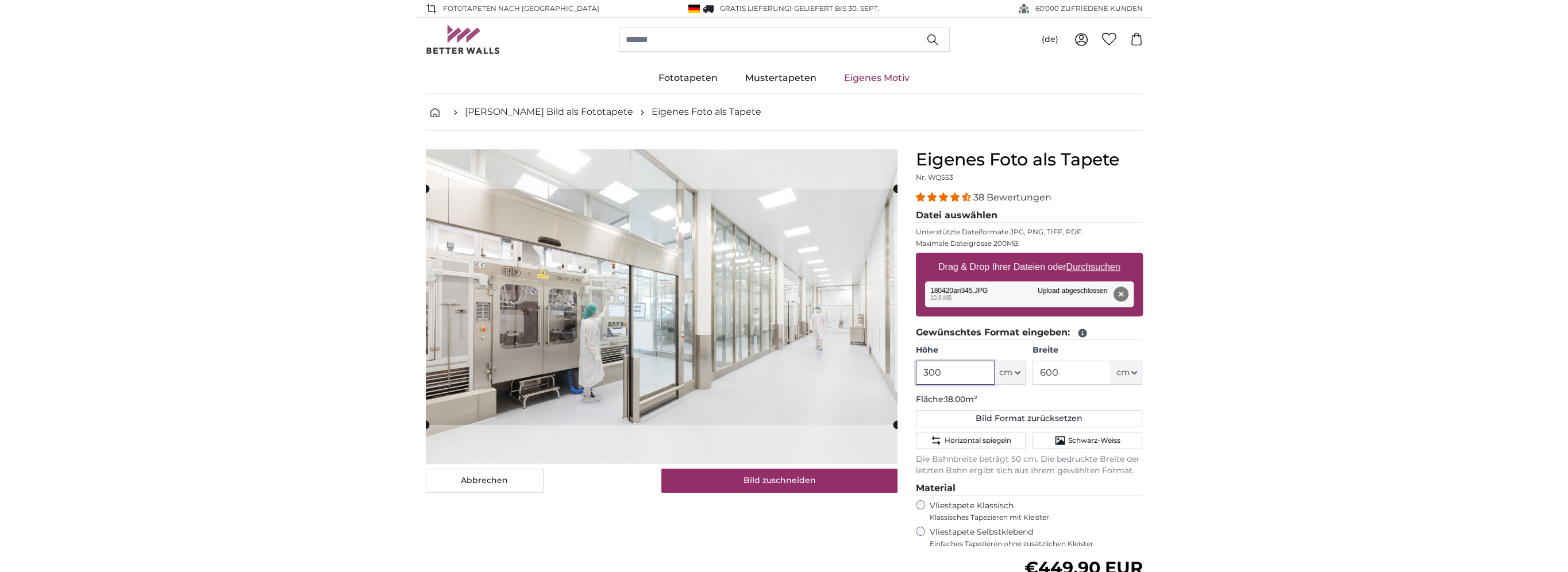
click at [931, 370] on input "300" at bounding box center [955, 373] width 79 height 24
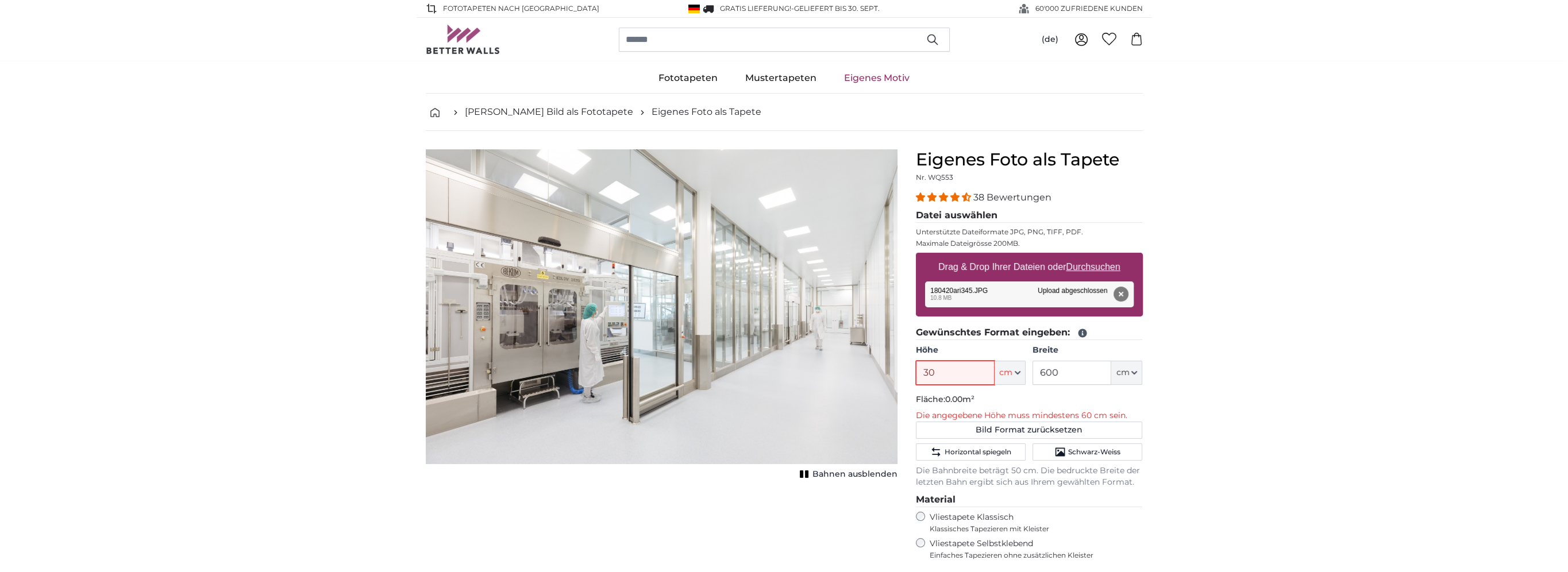
type input "300"
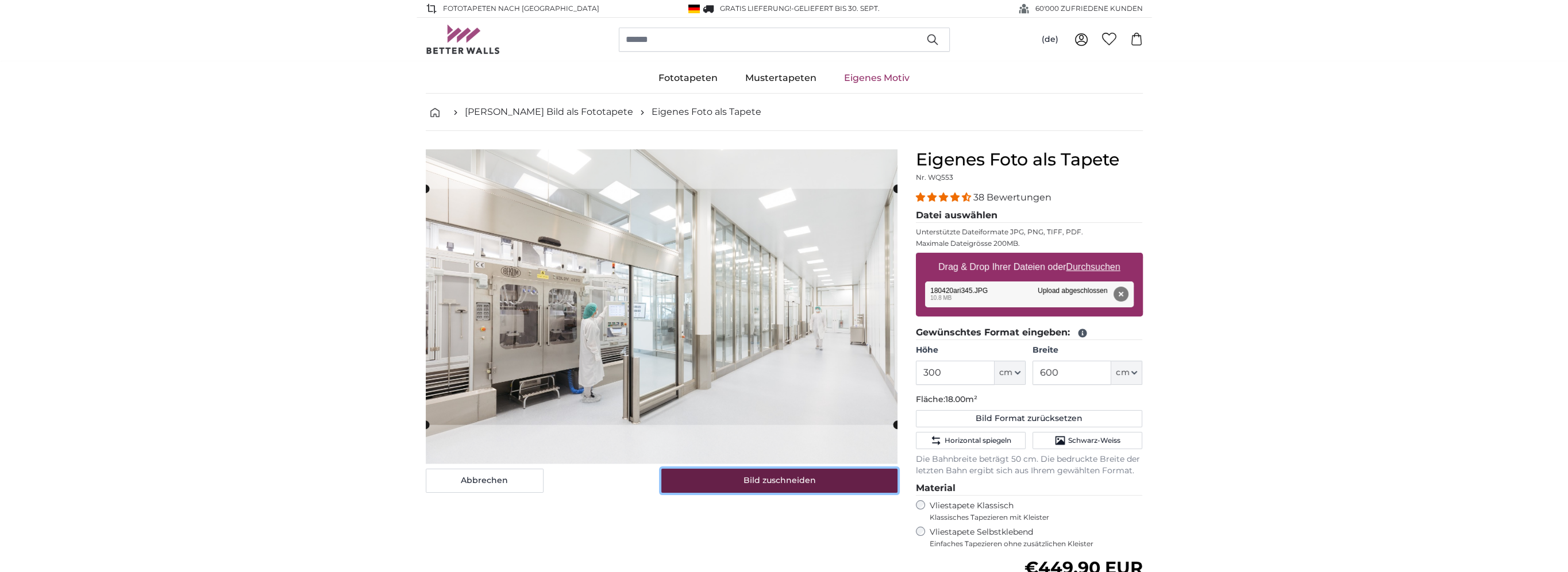
click at [795, 482] on button "Bild zuschneiden" at bounding box center [779, 480] width 236 height 24
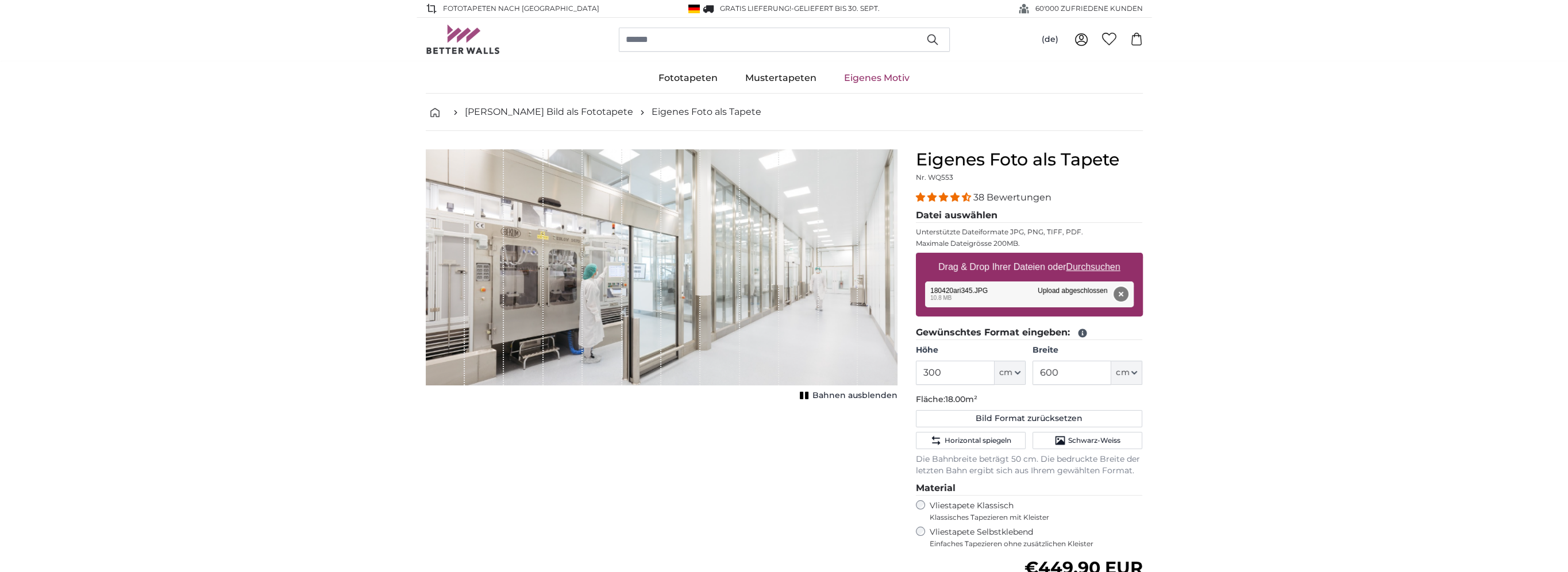
click at [1122, 296] on button "Entfernen" at bounding box center [1120, 294] width 15 height 15
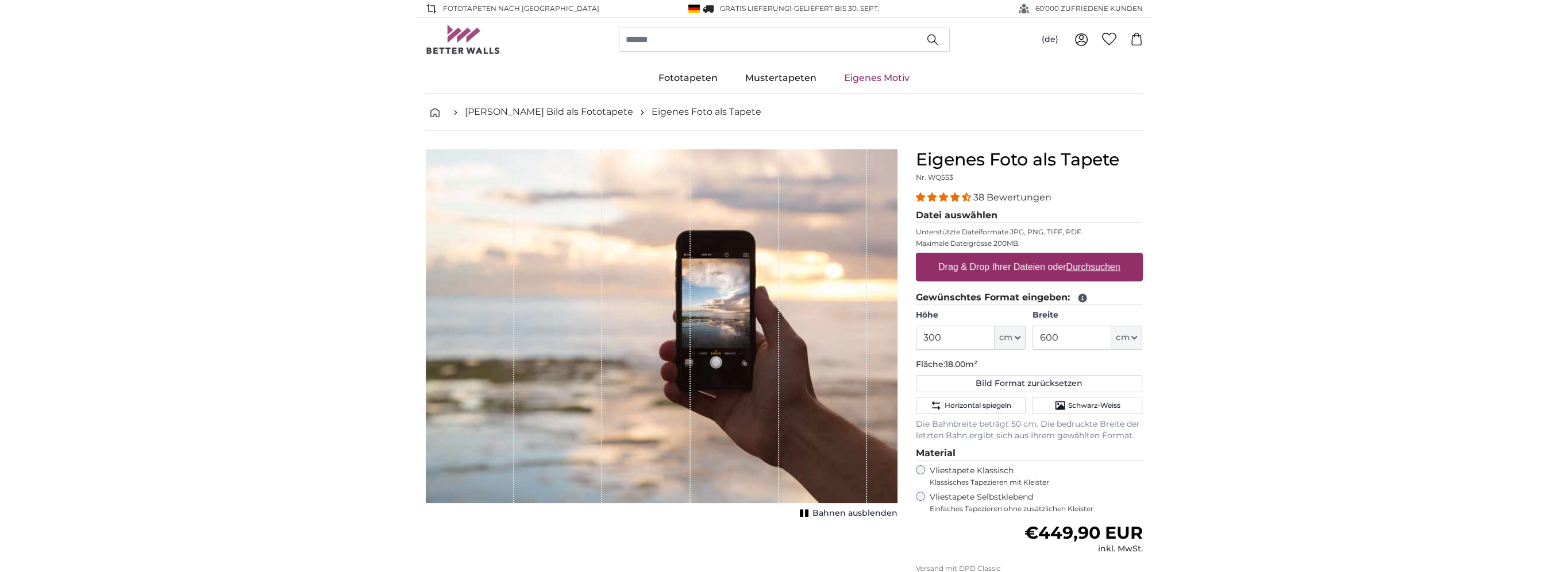
click at [1095, 265] on u "Durchsuchen" at bounding box center [1093, 267] width 54 height 10
click at [1095, 257] on input "Drag & Drop Ihrer Dateien oder Durchsuchen" at bounding box center [1029, 255] width 227 height 4
type input "**********"
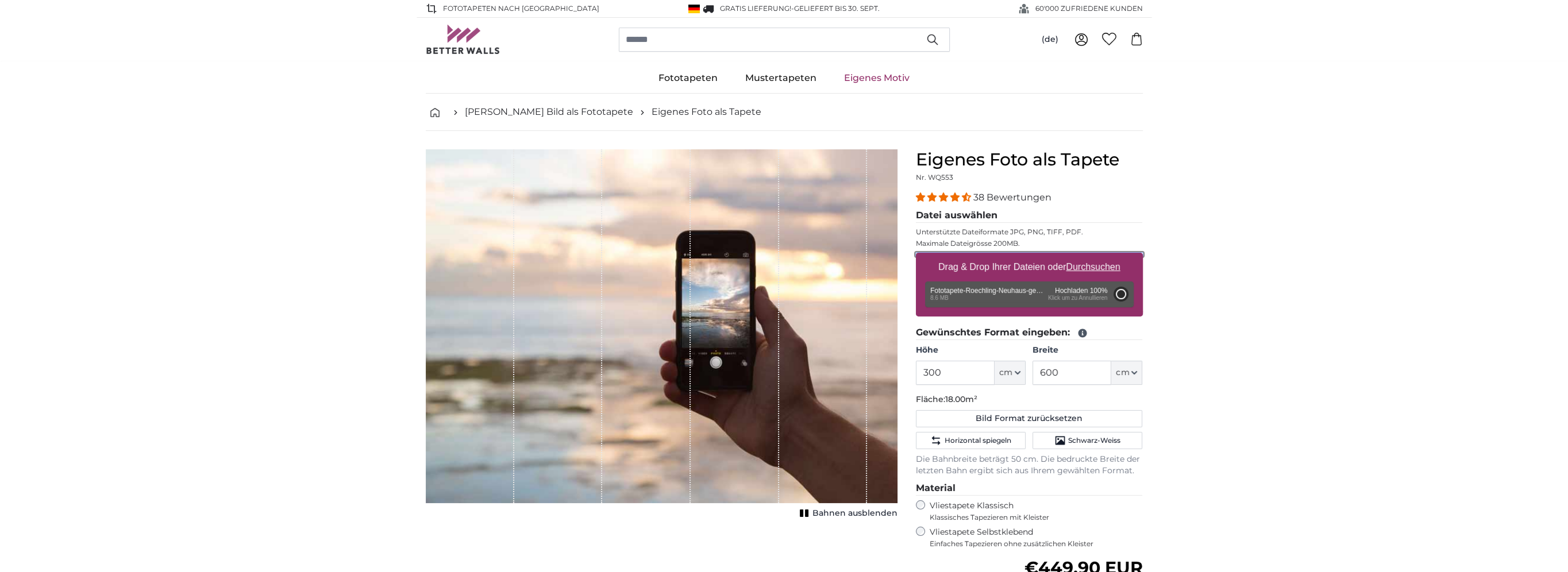
type input "200"
type input "400"
